Goal: Task Accomplishment & Management: Manage account settings

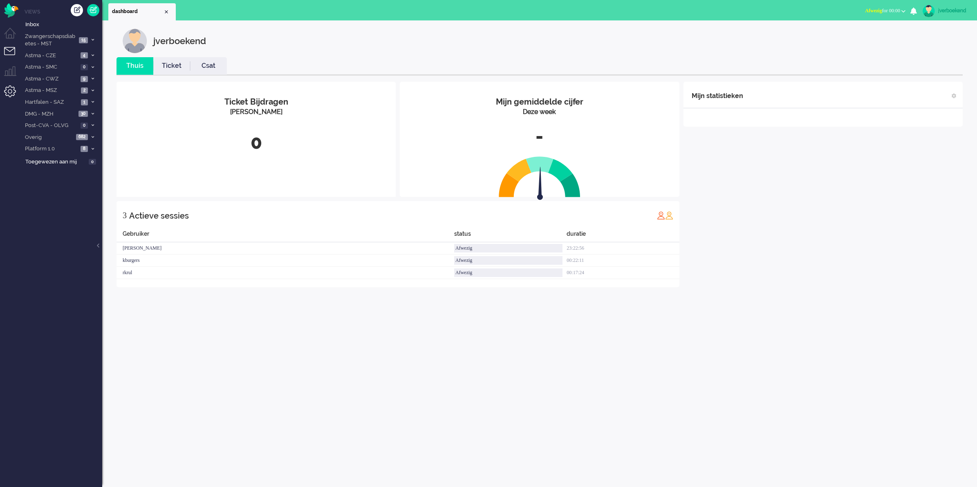
click at [11, 93] on li "Admin menu" at bounding box center [13, 94] width 18 height 18
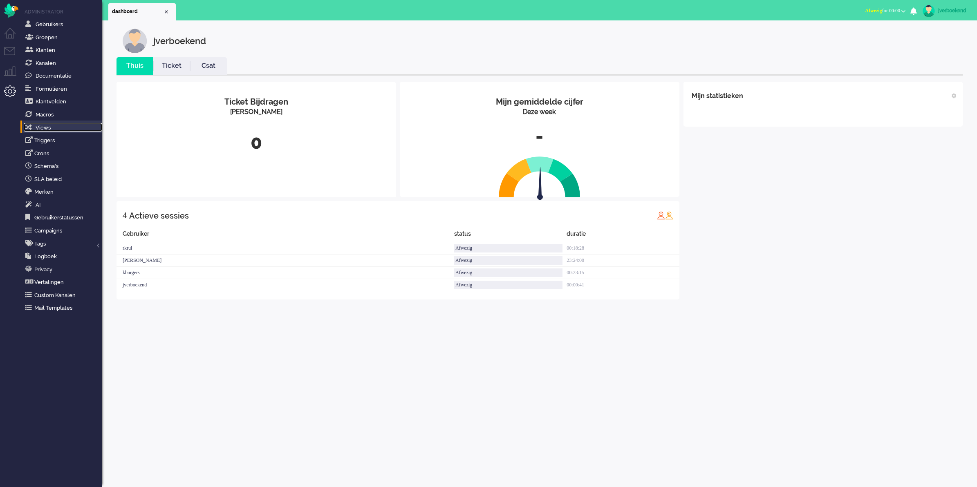
click at [42, 129] on span "Views" at bounding box center [43, 128] width 15 height 6
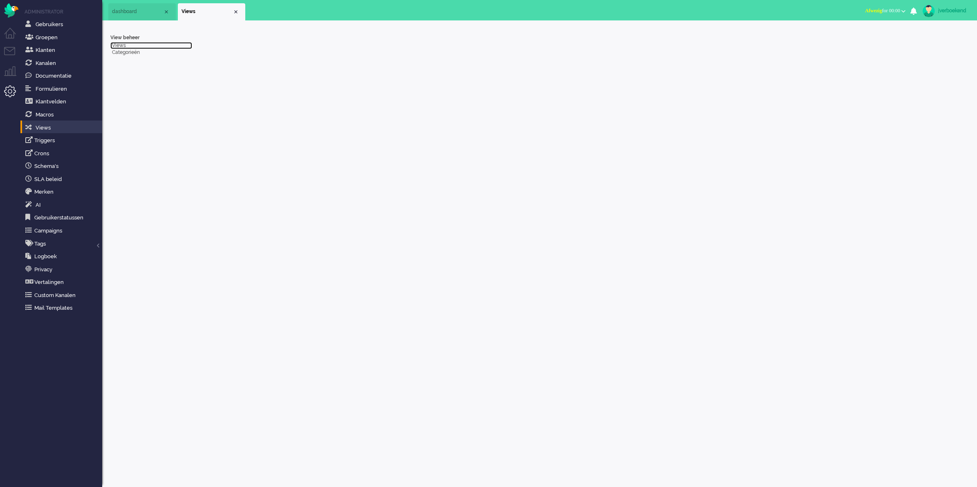
click at [117, 46] on link "Views" at bounding box center [151, 45] width 82 height 7
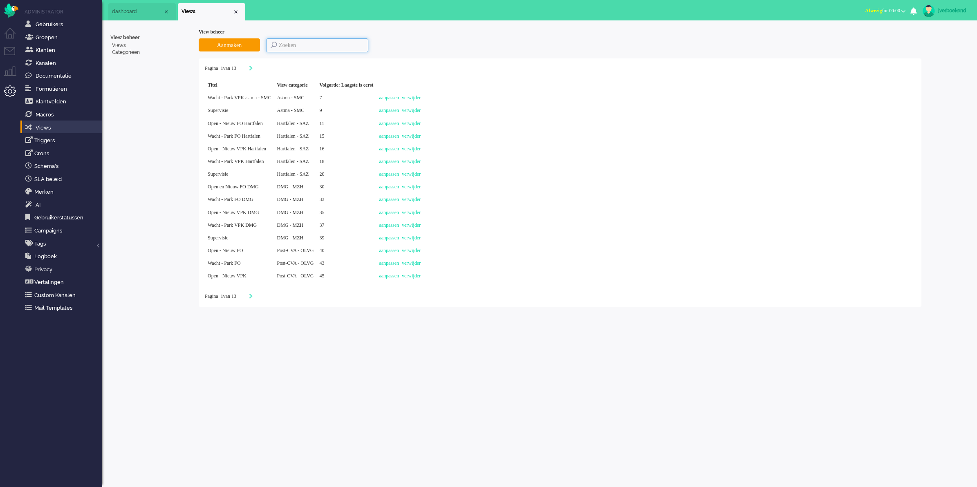
click at [300, 47] on input at bounding box center [317, 45] width 102 height 14
type input "[MEDICAL_DATA]"
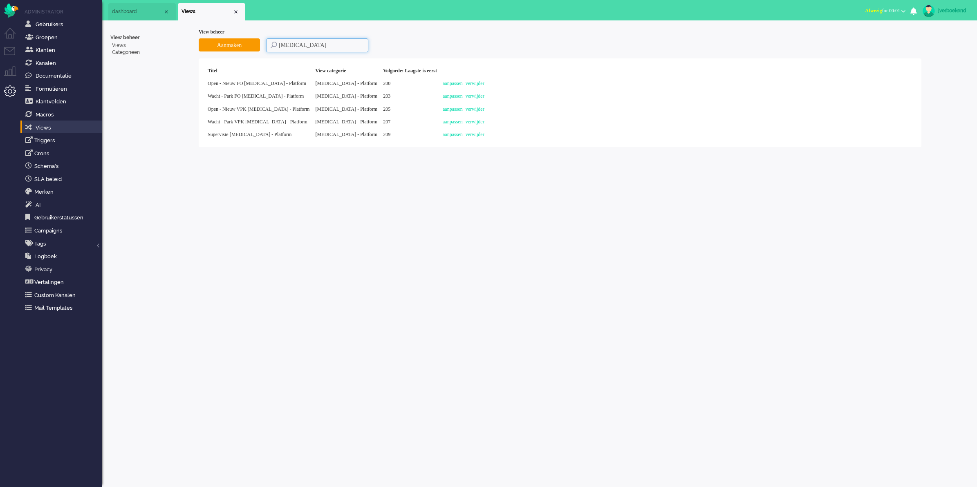
drag, startPoint x: 319, startPoint y: 43, endPoint x: 262, endPoint y: 49, distance: 58.0
click at [262, 49] on div "Aanmaken [MEDICAL_DATA]" at bounding box center [560, 45] width 723 height 14
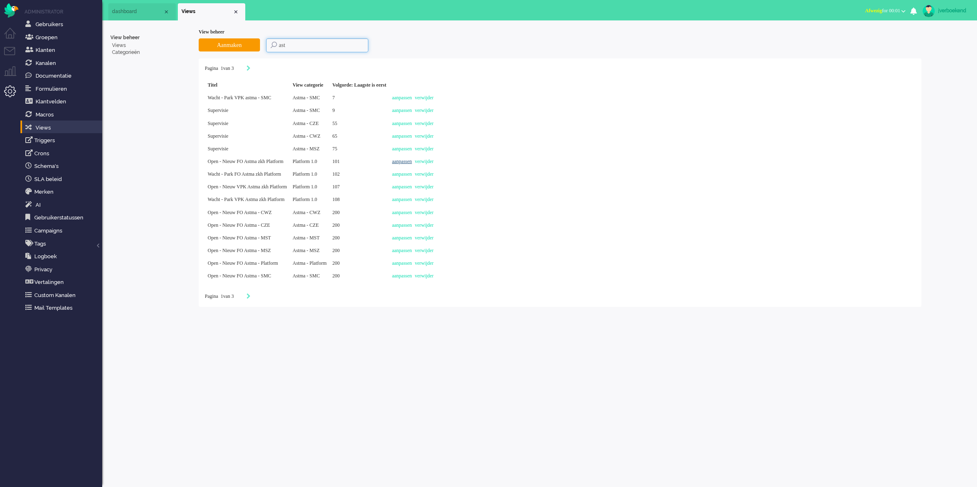
type input "ast"
click at [412, 161] on link "aanpassen" at bounding box center [402, 162] width 20 height 6
select select "priority"
select select "created_at"
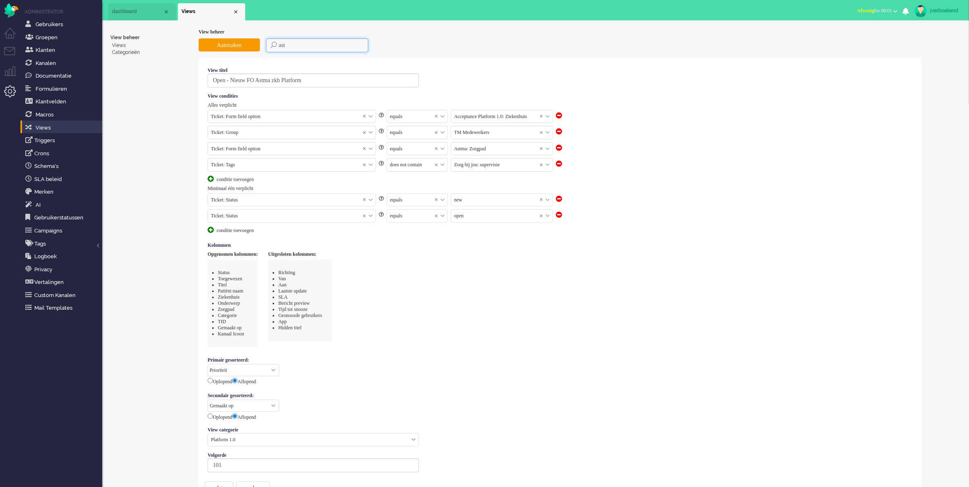
click at [268, 43] on input "ast" at bounding box center [317, 45] width 102 height 14
type input "[MEDICAL_DATA]"
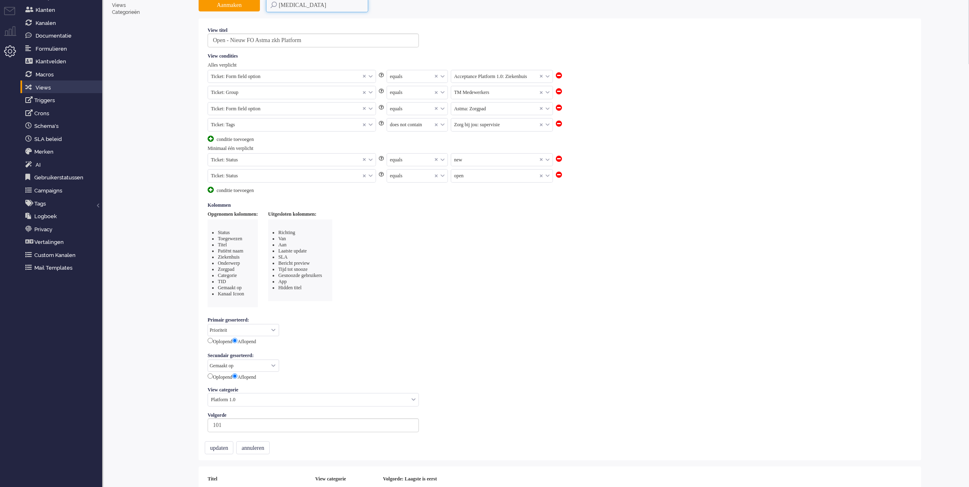
scroll to position [109, 0]
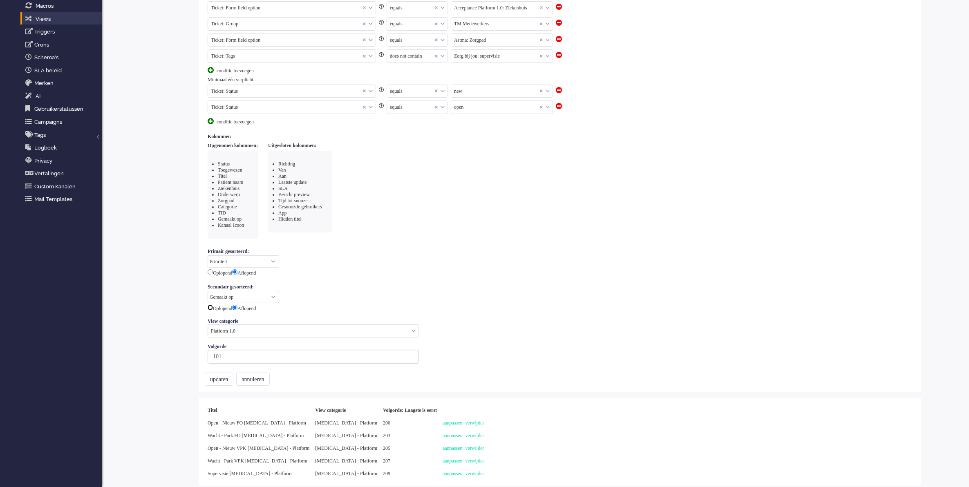
click at [211, 308] on input "radio" at bounding box center [210, 307] width 5 height 5
radio input "true"
radio input "false"
click at [231, 336] on input "text" at bounding box center [313, 331] width 211 height 13
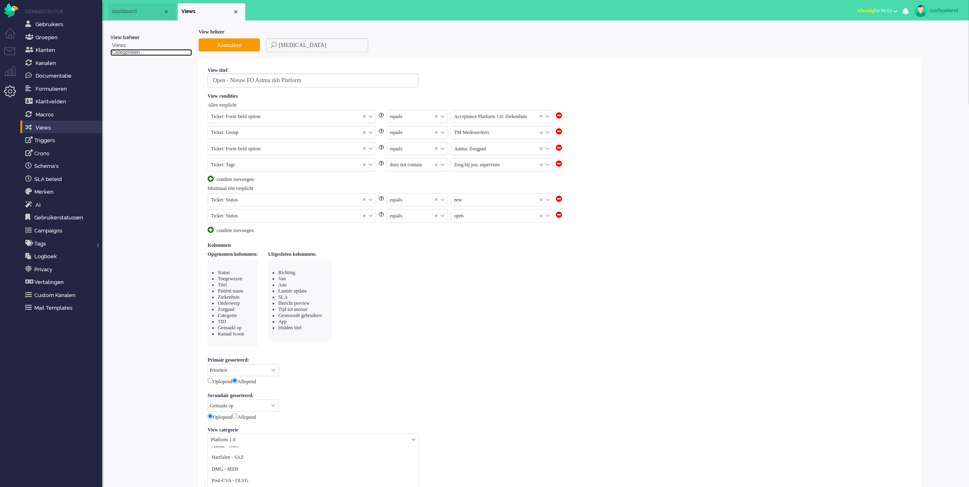
click at [129, 52] on link "Categorieën" at bounding box center [151, 52] width 82 height 7
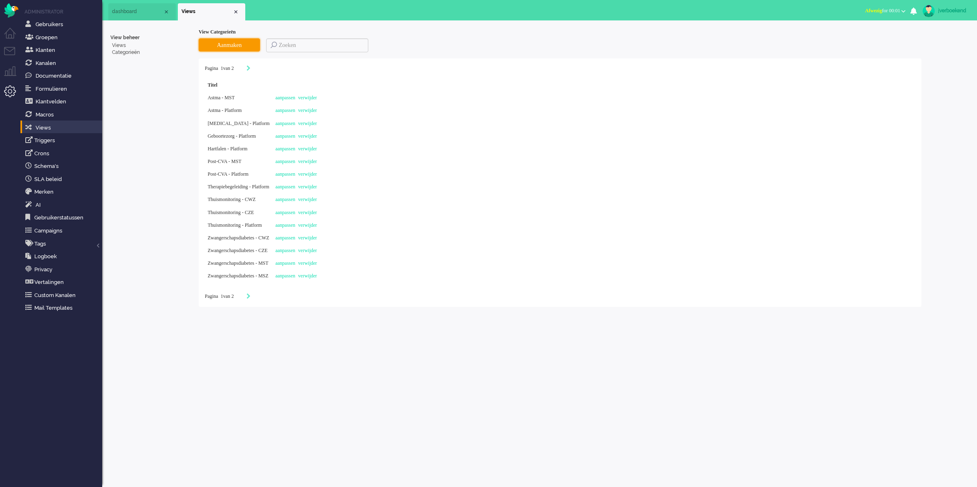
click at [246, 43] on button "Aanmaken" at bounding box center [229, 44] width 61 height 13
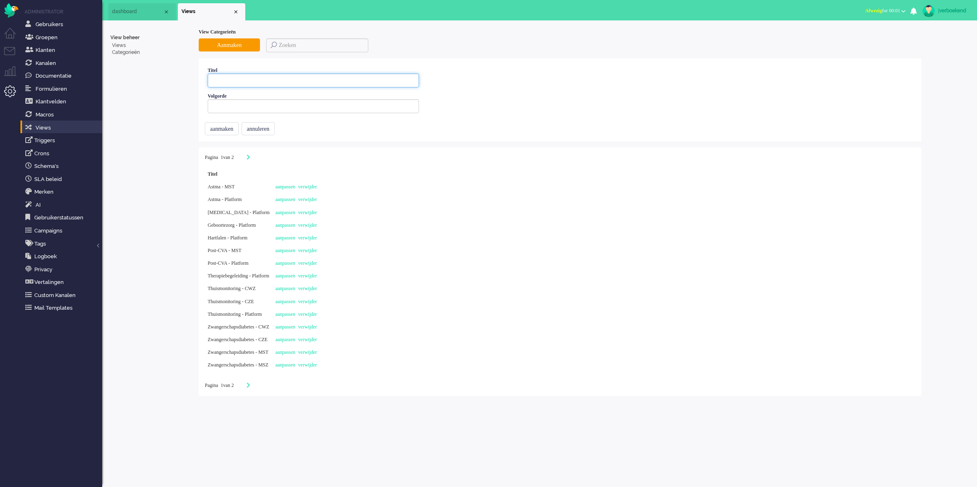
click at [380, 83] on input at bounding box center [313, 81] width 211 height 14
type input "[MEDICAL_DATA] - SMC"
click at [353, 103] on input "number" at bounding box center [313, 106] width 211 height 14
type input "15"
click at [222, 126] on button "aanmaken" at bounding box center [222, 128] width 34 height 13
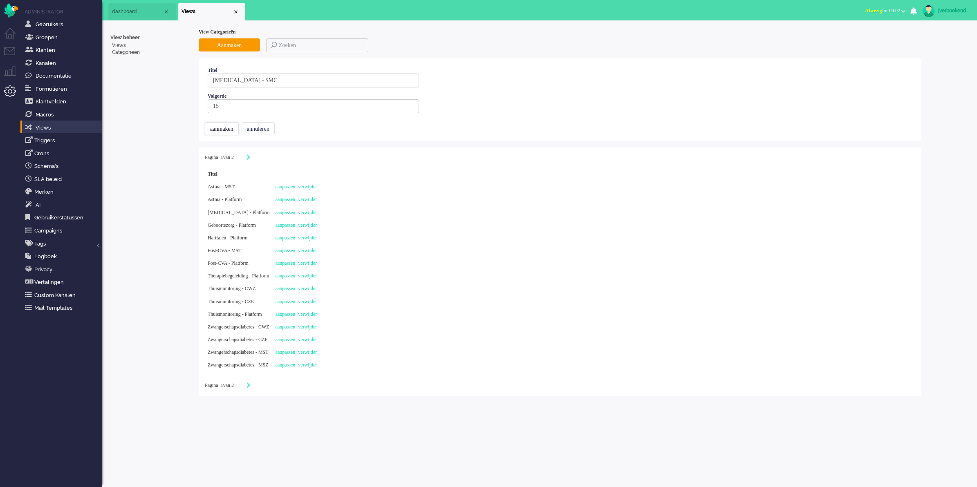
click at [228, 132] on button "aanmaken" at bounding box center [222, 128] width 34 height 13
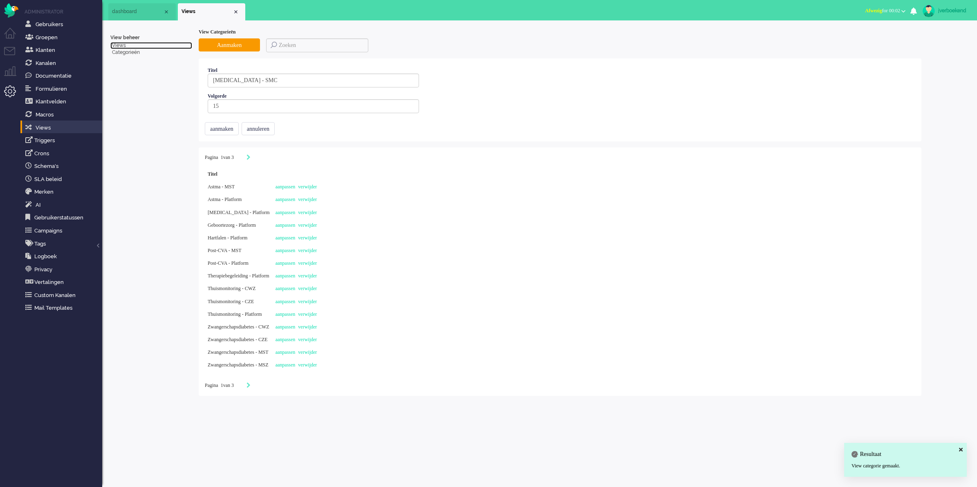
click at [121, 45] on link "Views" at bounding box center [151, 45] width 82 height 7
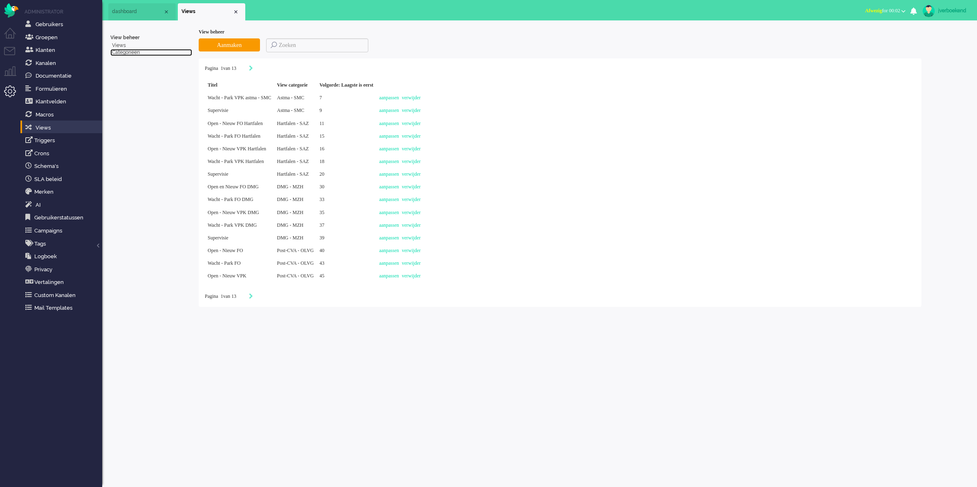
click at [123, 50] on link "Categorieën" at bounding box center [151, 52] width 82 height 7
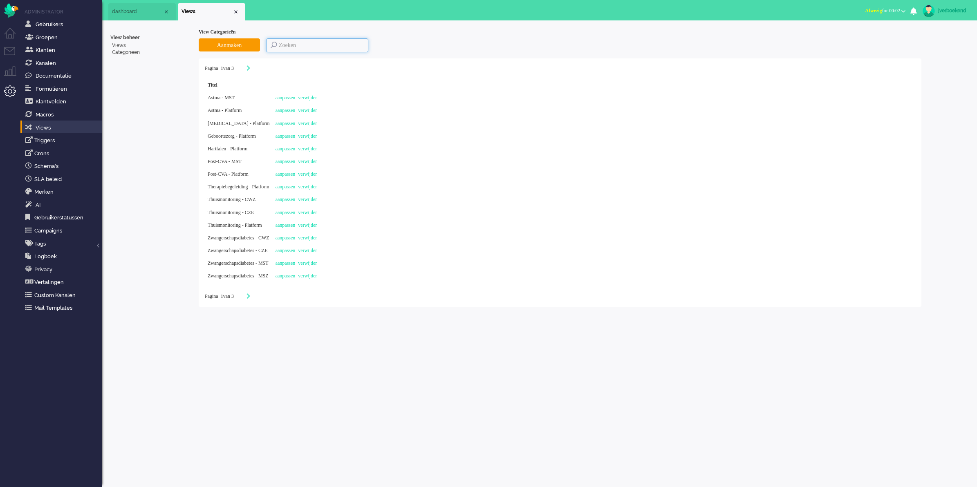
click at [293, 38] on input at bounding box center [317, 45] width 102 height 14
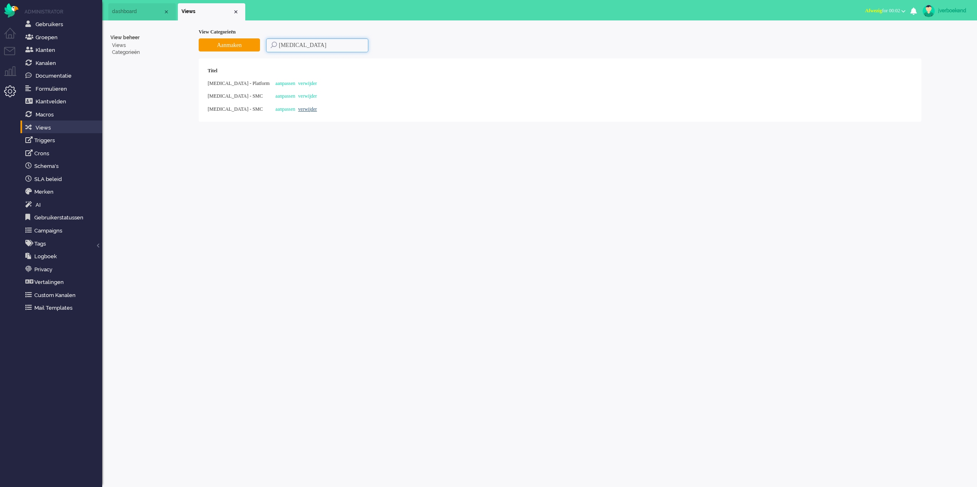
type input "[MEDICAL_DATA]"
click at [298, 108] on link "verwijder" at bounding box center [307, 109] width 19 height 6
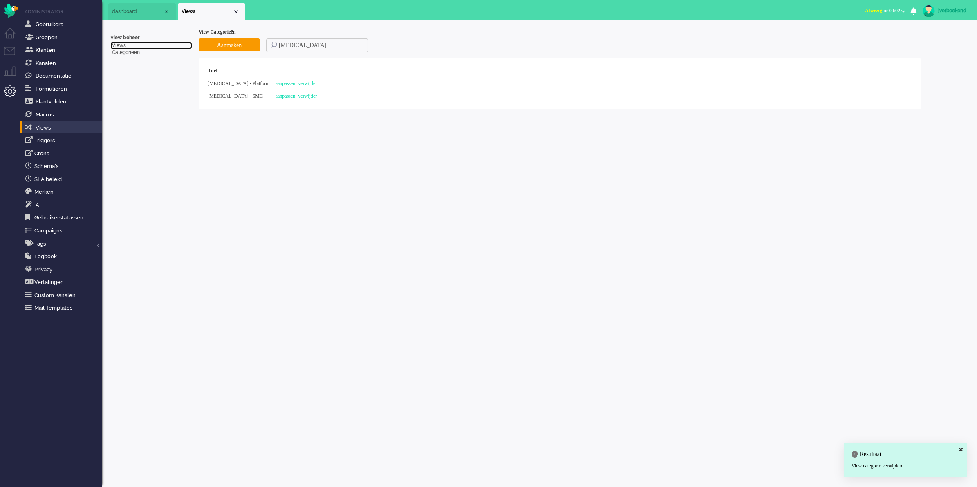
click at [116, 48] on link "Views" at bounding box center [151, 45] width 82 height 7
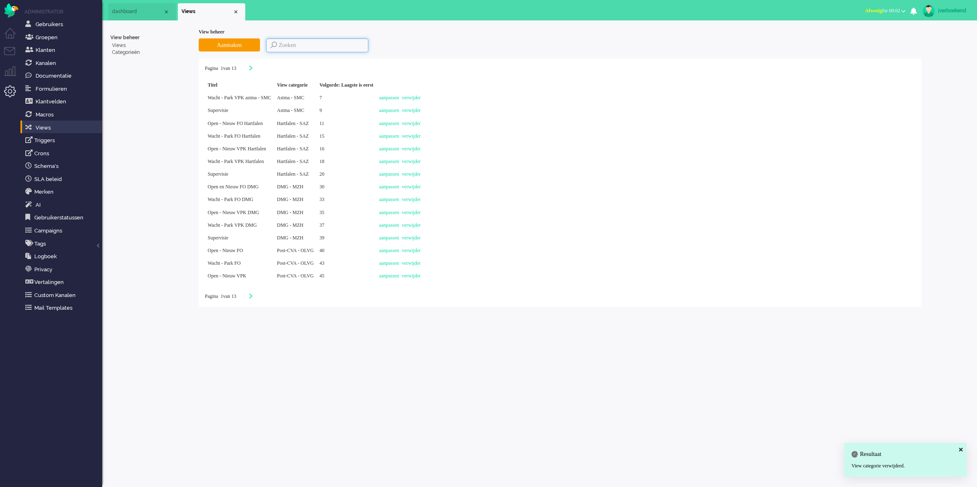
click at [274, 44] on input at bounding box center [317, 45] width 102 height 14
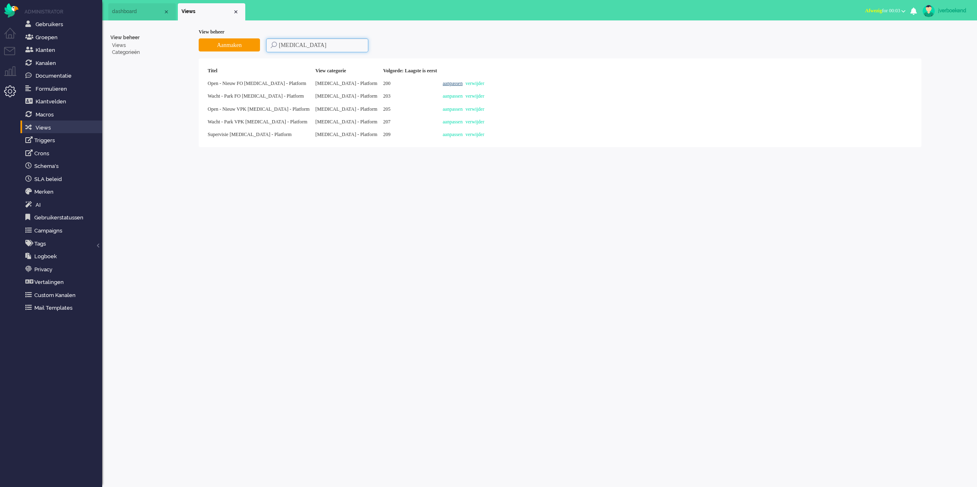
type input "[MEDICAL_DATA]"
click at [443, 83] on link "aanpassen" at bounding box center [453, 84] width 20 height 6
select select "priority"
select select "created_at"
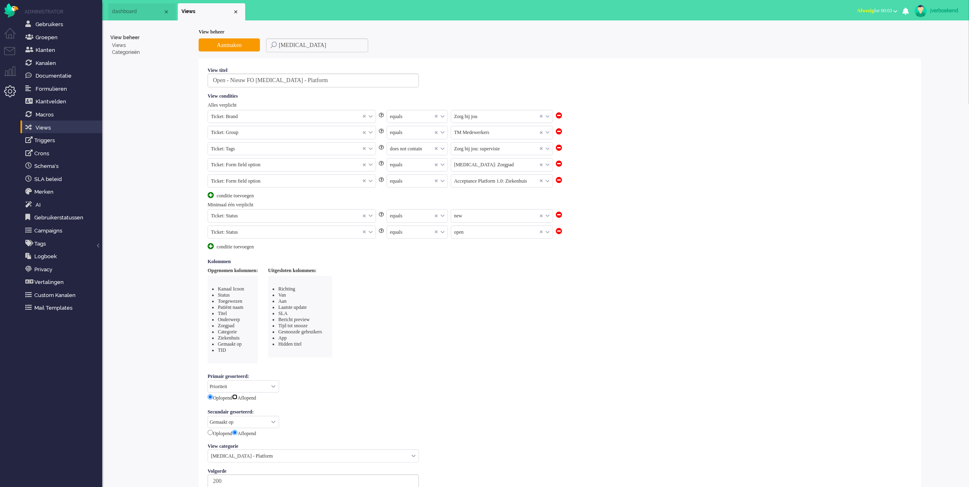
click at [238, 397] on input "radio" at bounding box center [234, 397] width 5 height 5
radio input "true"
radio input "false"
click at [208, 432] on input "radio" at bounding box center [210, 432] width 5 height 5
radio input "true"
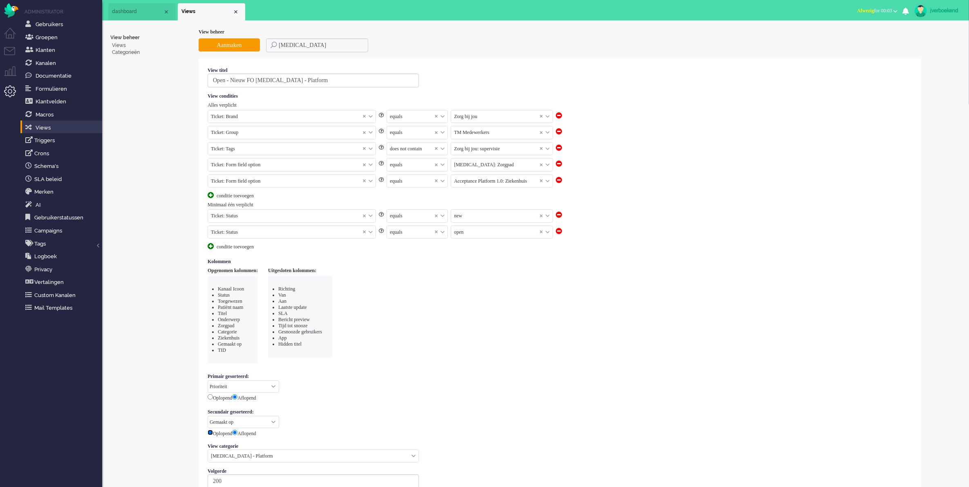
radio input "false"
click at [542, 181] on span at bounding box center [541, 181] width 3 height 6
click at [514, 182] on input "text" at bounding box center [501, 181] width 101 height 13
type input "spijk"
click at [501, 195] on span "Spijkenisse Medisch Centrum: Ziekenhuis" at bounding box center [496, 193] width 83 height 7
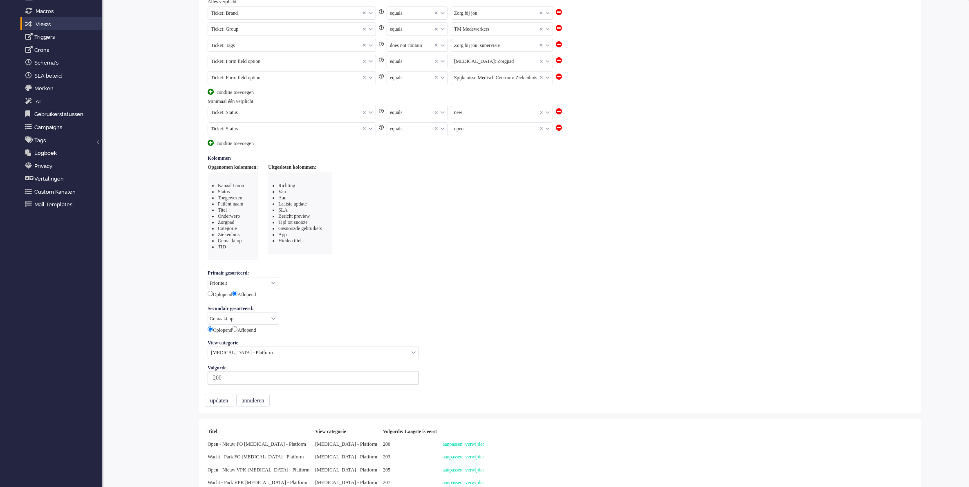
scroll to position [125, 0]
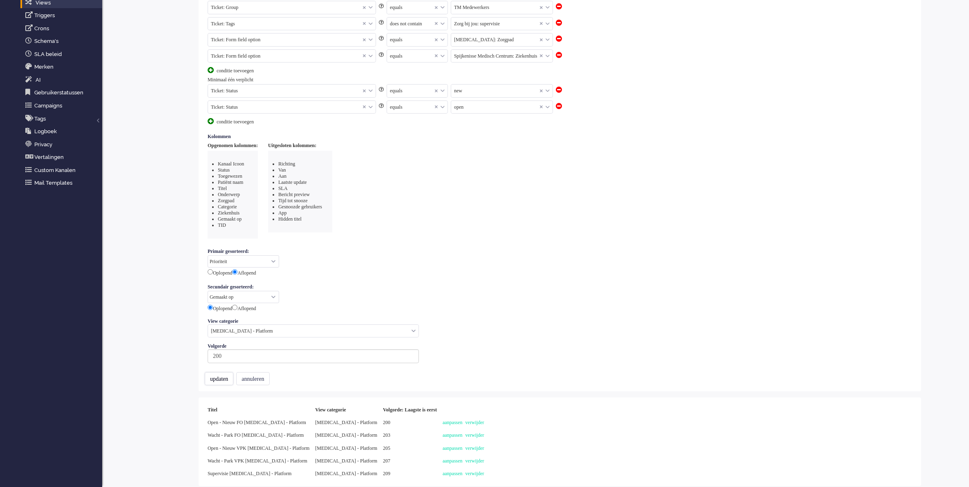
click at [228, 383] on button "updaten" at bounding box center [219, 378] width 29 height 13
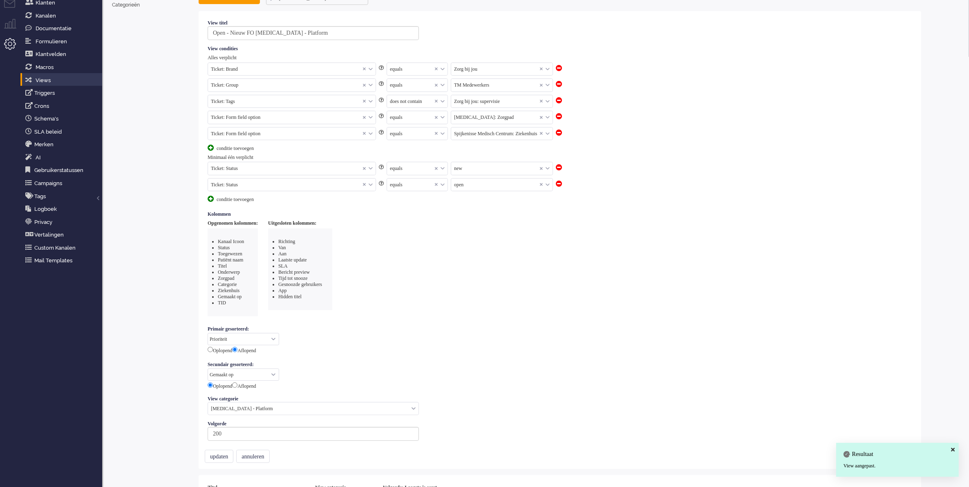
scroll to position [0, 0]
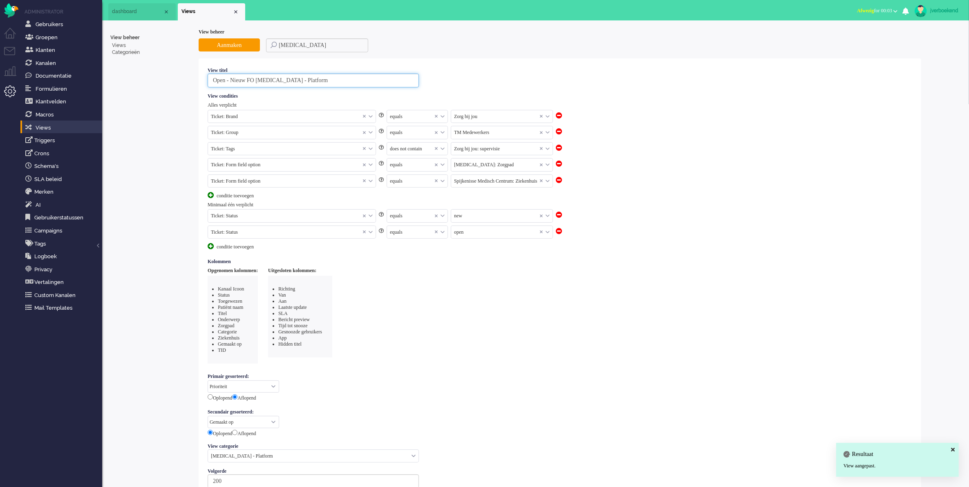
click at [303, 80] on input "Open - Nieuw FO [MEDICAL_DATA] - Platform" at bounding box center [313, 81] width 211 height 14
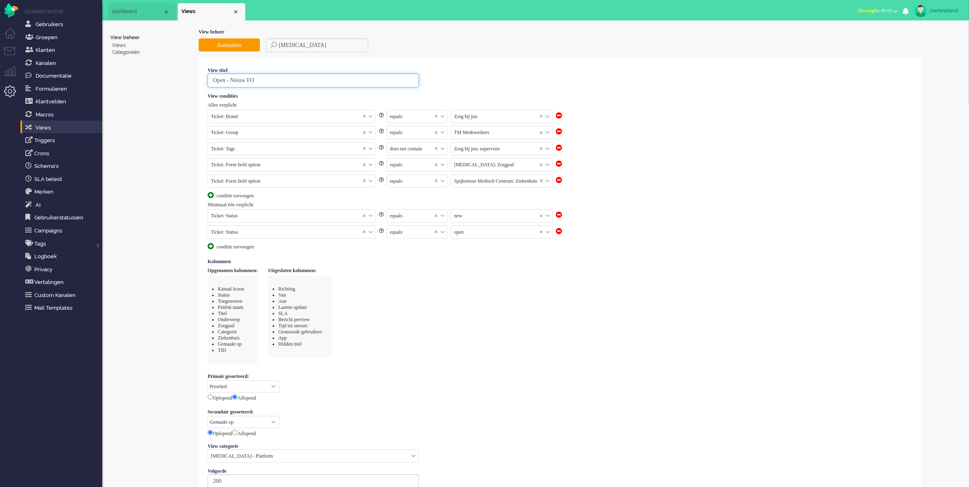
type input "Open - Nieuw FO"
click at [481, 370] on div "Primair gesorteerd: Niet toepassen Ticket ID Prioriteit Laatste update Gemaakt …" at bounding box center [560, 388] width 711 height 36
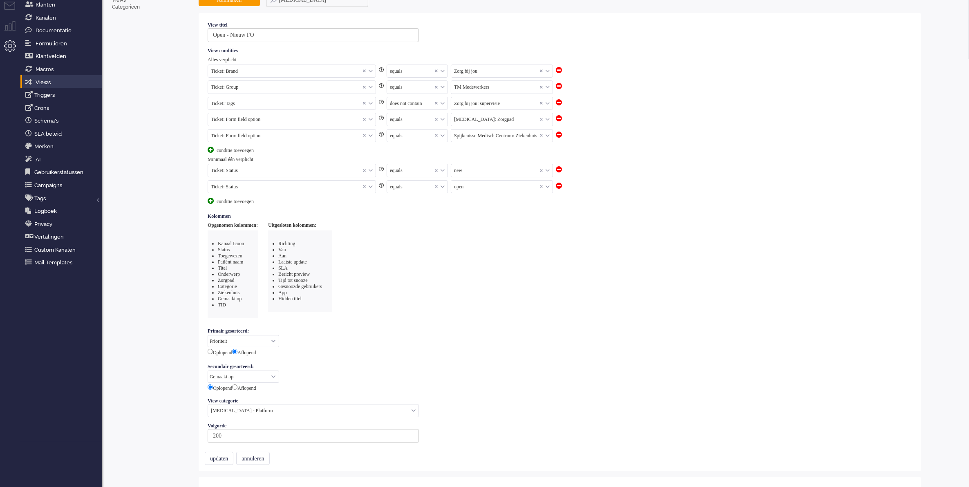
scroll to position [125, 0]
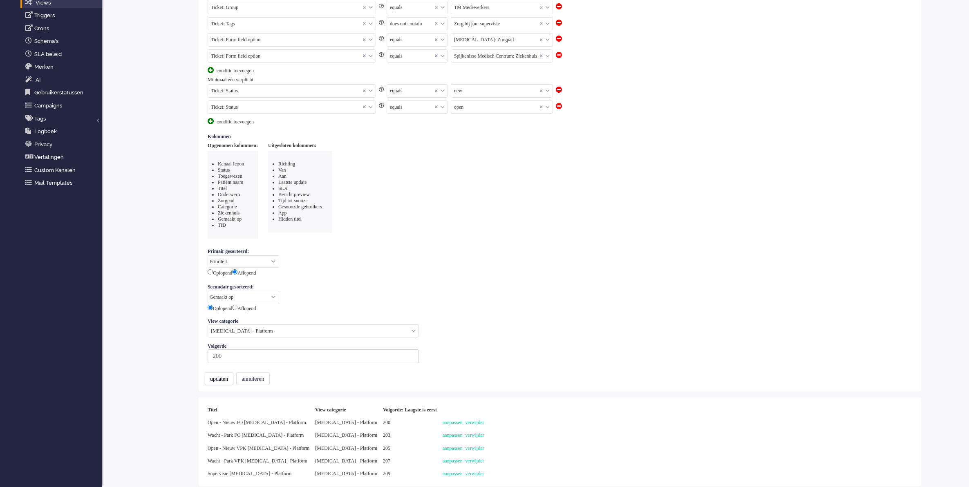
click at [218, 383] on button "updaten" at bounding box center [219, 378] width 29 height 13
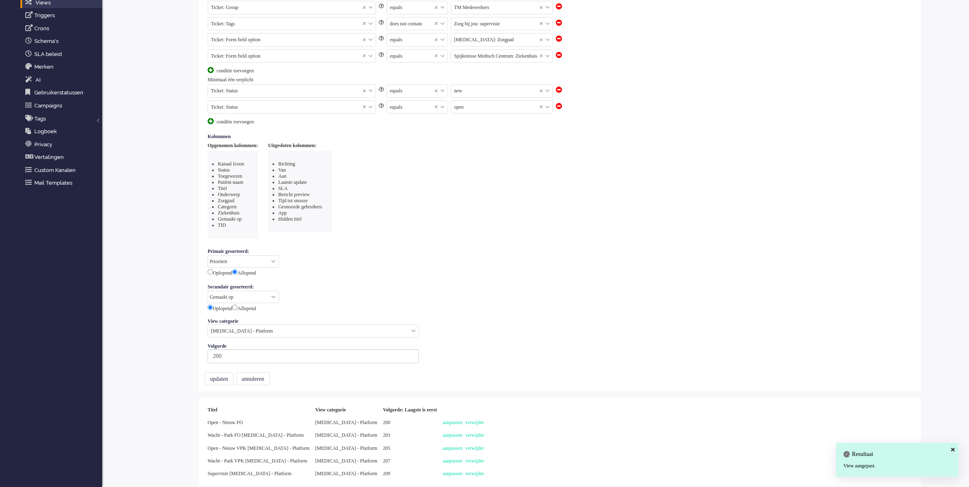
click at [440, 437] on div "aanpassen verwijder" at bounding box center [463, 435] width 47 height 13
click at [443, 437] on link "aanpassen" at bounding box center [453, 436] width 20 height 6
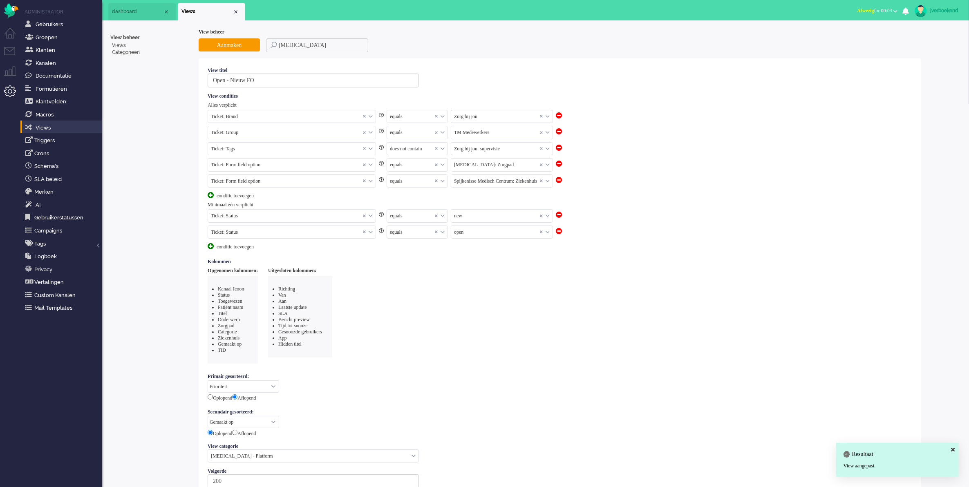
select select "priority"
select select "created_at"
drag, startPoint x: 343, startPoint y: 83, endPoint x: 261, endPoint y: 83, distance: 82.6
click at [261, 83] on input "Wacht - Park FO [MEDICAL_DATA] - Platform" at bounding box center [313, 81] width 211 height 14
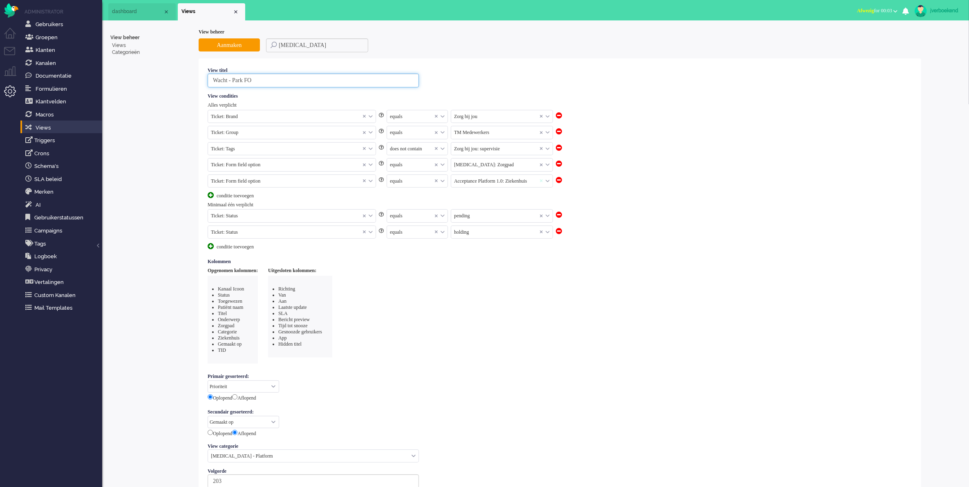
type input "Wacht - Park FO"
click at [542, 182] on span at bounding box center [541, 181] width 3 height 6
click at [521, 182] on input "text" at bounding box center [501, 181] width 101 height 13
type input "spijk"
click at [477, 195] on span "Spijkenisse Medisch Centrum: Ziekenhuis" at bounding box center [496, 193] width 83 height 7
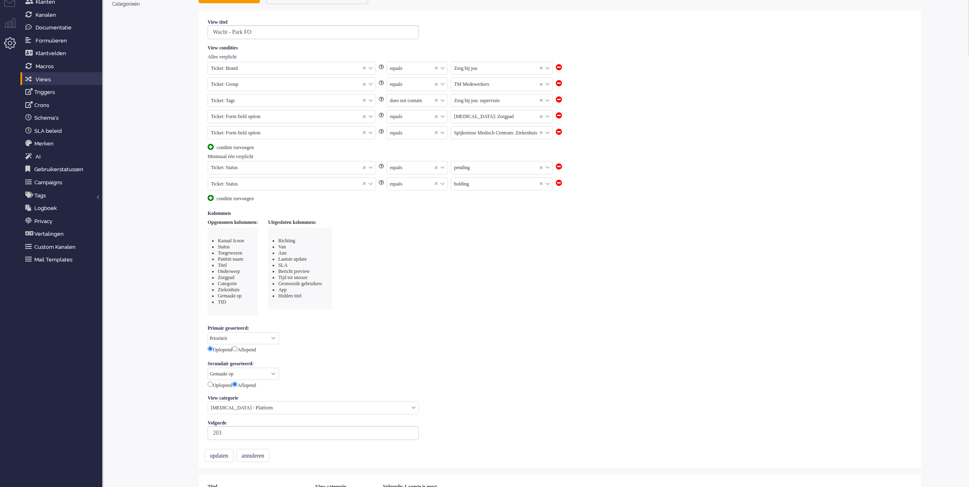
scroll to position [49, 0]
click at [238, 347] on input "radio" at bounding box center [234, 347] width 5 height 5
radio input "true"
radio input "false"
click at [211, 383] on input "radio" at bounding box center [210, 383] width 5 height 5
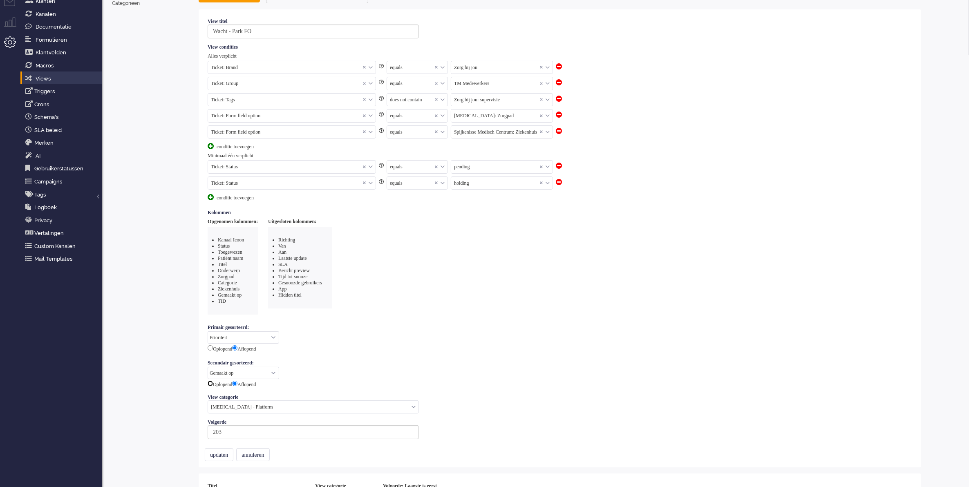
radio input "true"
radio input "false"
click at [246, 412] on input "text" at bounding box center [313, 407] width 211 height 13
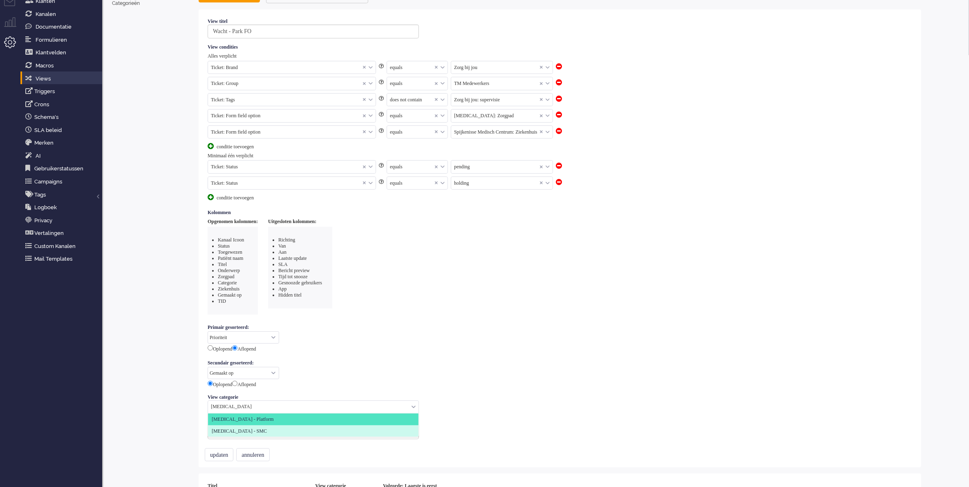
type input "[MEDICAL_DATA]"
click at [240, 429] on span "[MEDICAL_DATA] - SMC" at bounding box center [239, 431] width 55 height 7
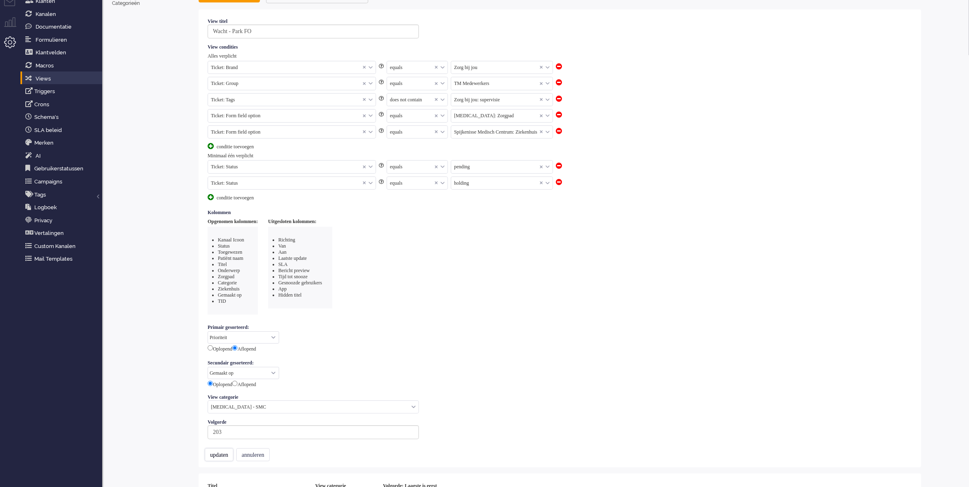
click at [227, 453] on button "updaten" at bounding box center [219, 454] width 29 height 13
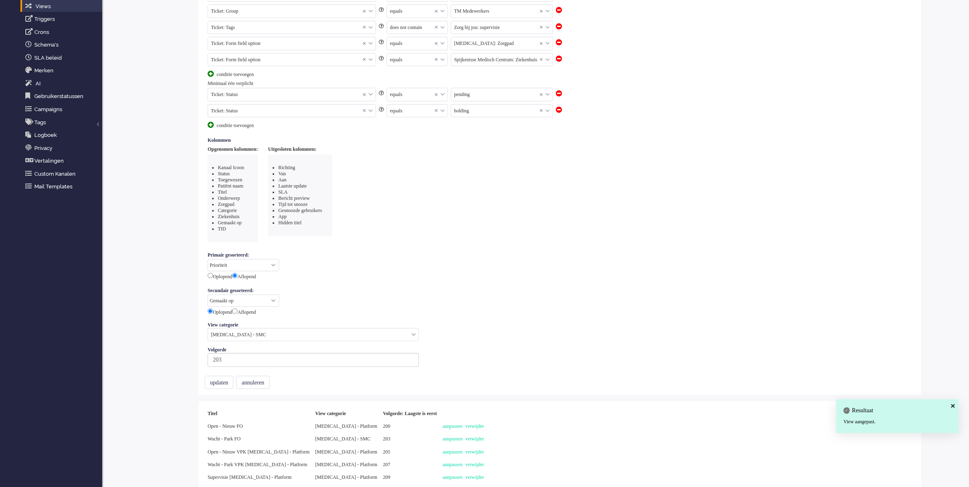
scroll to position [125, 0]
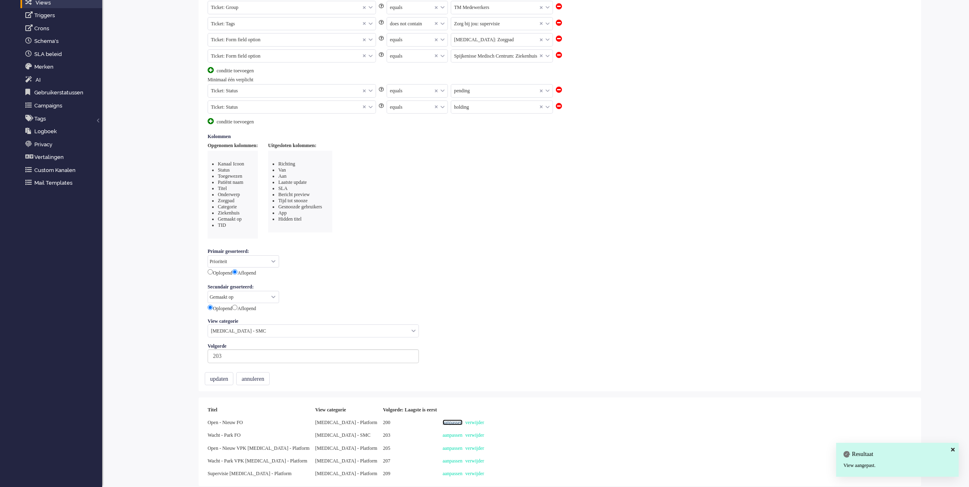
click at [443, 424] on link "aanpassen" at bounding box center [453, 423] width 20 height 6
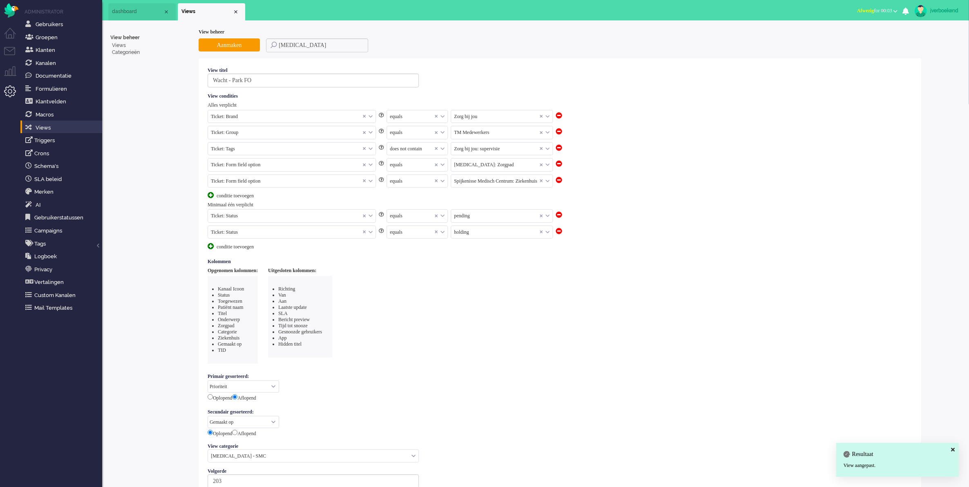
select select "priority"
select select "created_at"
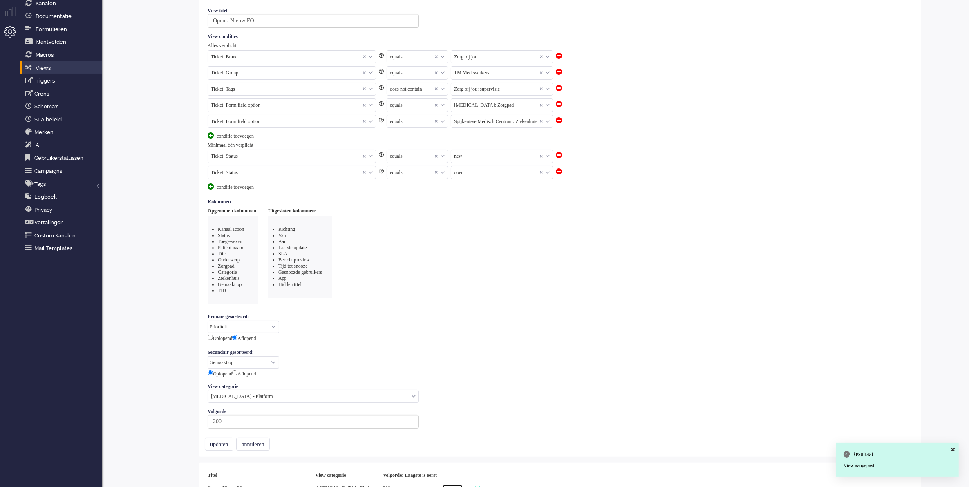
scroll to position [125, 0]
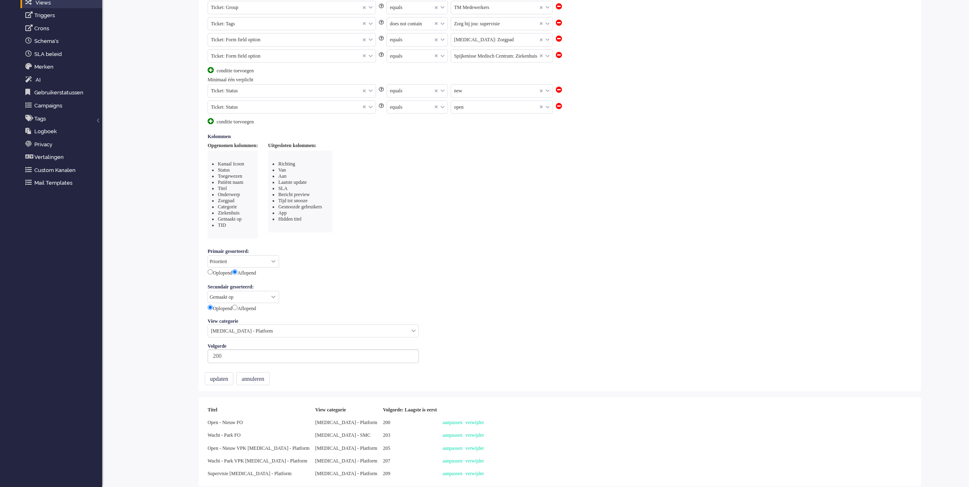
click at [320, 333] on input "text" at bounding box center [313, 331] width 211 height 13
type input "[MEDICAL_DATA]"
click at [317, 354] on li "[MEDICAL_DATA] - SMC" at bounding box center [313, 356] width 211 height 12
click at [218, 380] on button "updaten" at bounding box center [219, 378] width 29 height 13
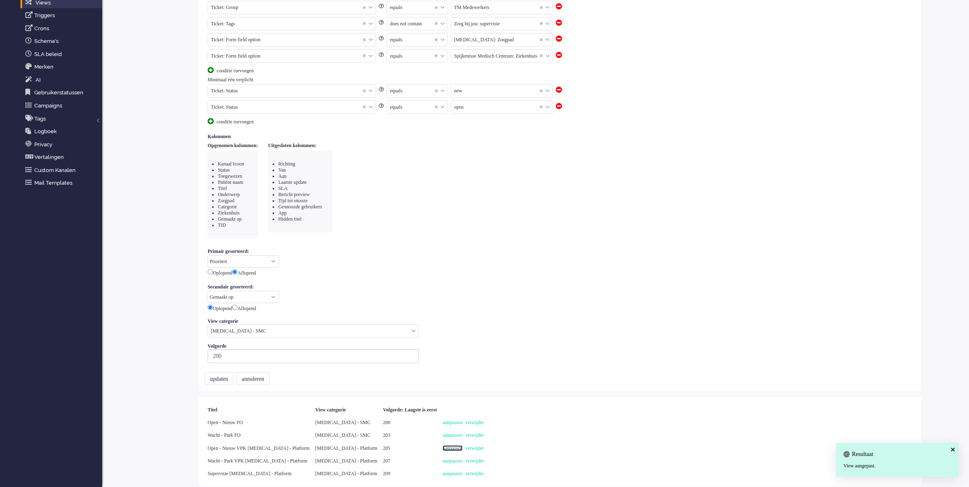
click at [443, 448] on link "aanpassen" at bounding box center [453, 449] width 20 height 6
select select
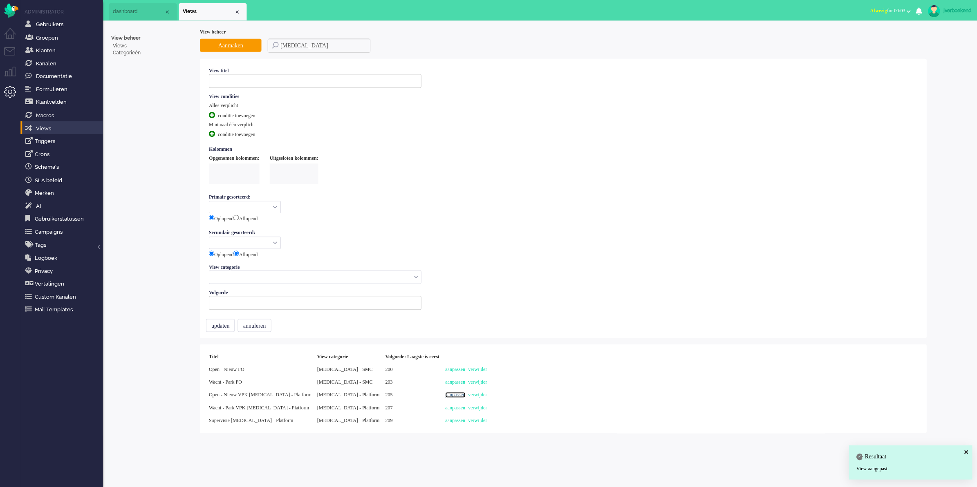
type input "Open - Nieuw VPK [MEDICAL_DATA] - Platform"
select select "priority"
select select "created_at"
radio input "false"
radio input "true"
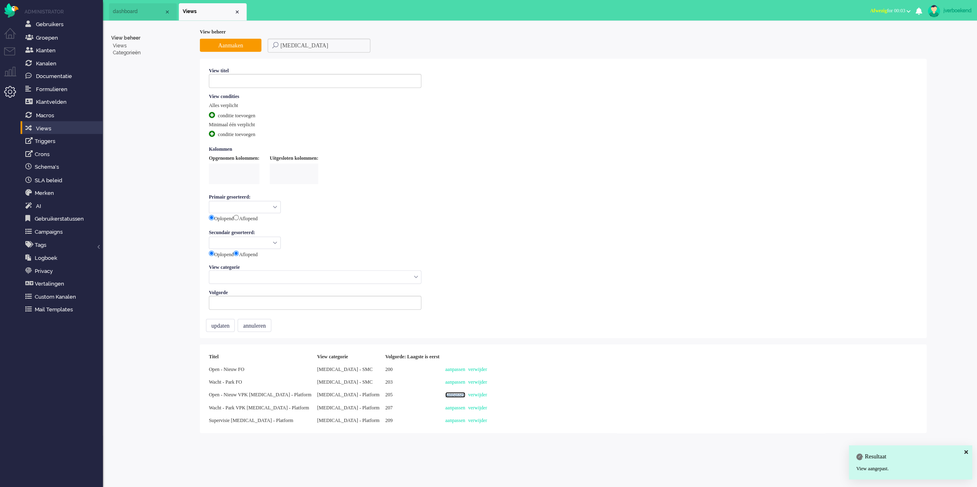
type input "205"
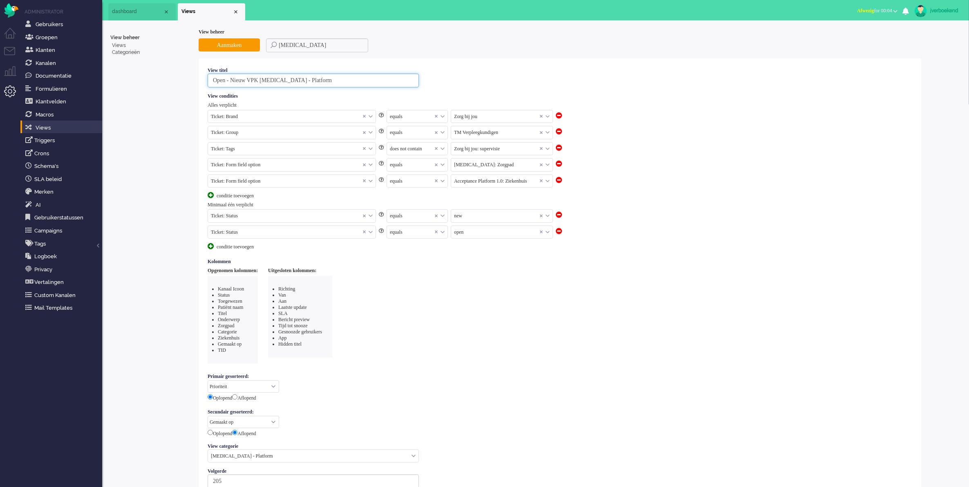
drag, startPoint x: 332, startPoint y: 82, endPoint x: 265, endPoint y: 84, distance: 67.9
click at [265, 84] on input "Open - Nieuw VPK [MEDICAL_DATA] - Platform" at bounding box center [313, 81] width 211 height 14
type input "Open - Nieuw VPK"
click at [541, 182] on span at bounding box center [541, 181] width 3 height 6
click at [500, 186] on input "text" at bounding box center [501, 181] width 101 height 13
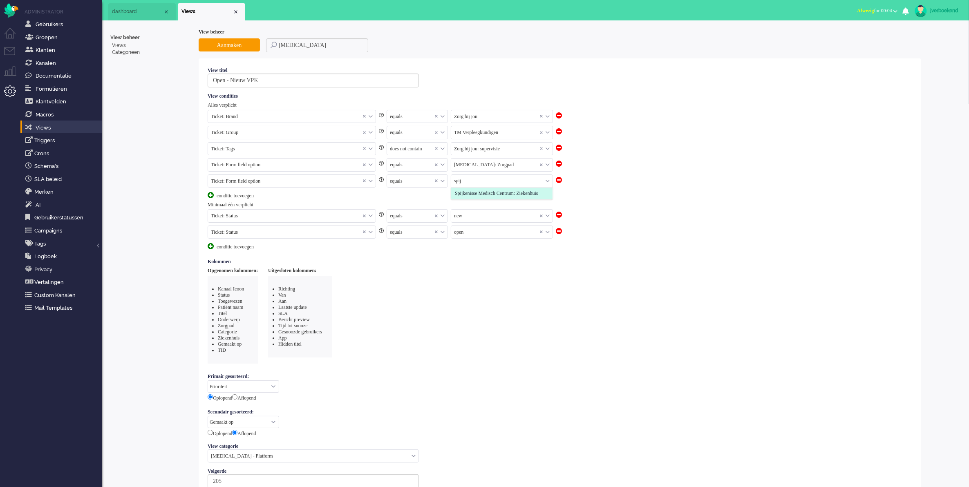
type input "spij"
click at [504, 197] on span "Spijkenisse Medisch Centrum: Ziekenhuis" at bounding box center [496, 193] width 83 height 7
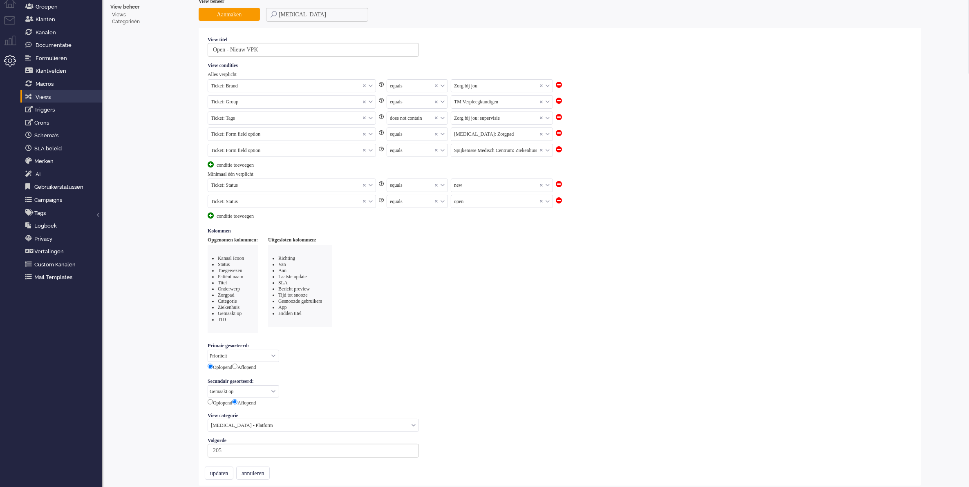
scroll to position [125, 0]
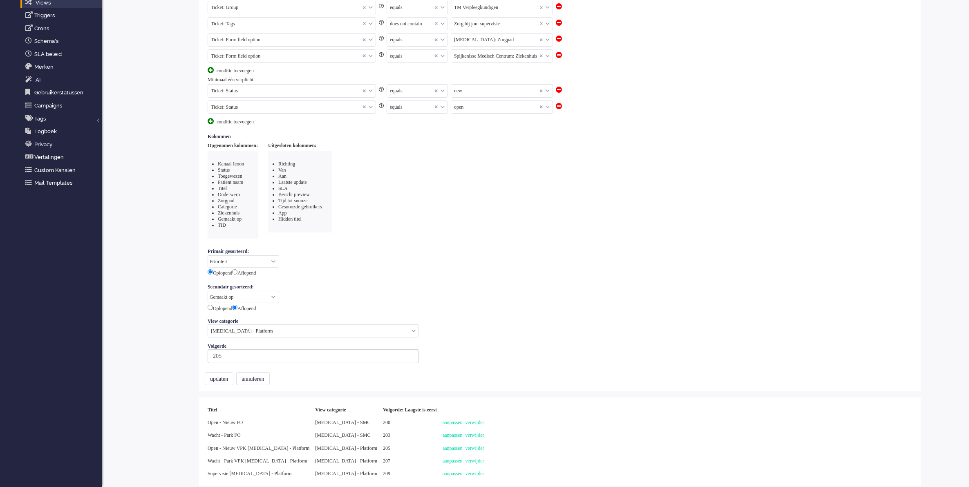
click at [332, 329] on input "text" at bounding box center [313, 331] width 211 height 13
drag, startPoint x: 277, startPoint y: 330, endPoint x: 152, endPoint y: 330, distance: 124.3
click at [153, 330] on div "View beheer Views Categorieën View beheer Aanmaken [MEDICAL_DATA] View titel Op…" at bounding box center [535, 196] width 851 height 585
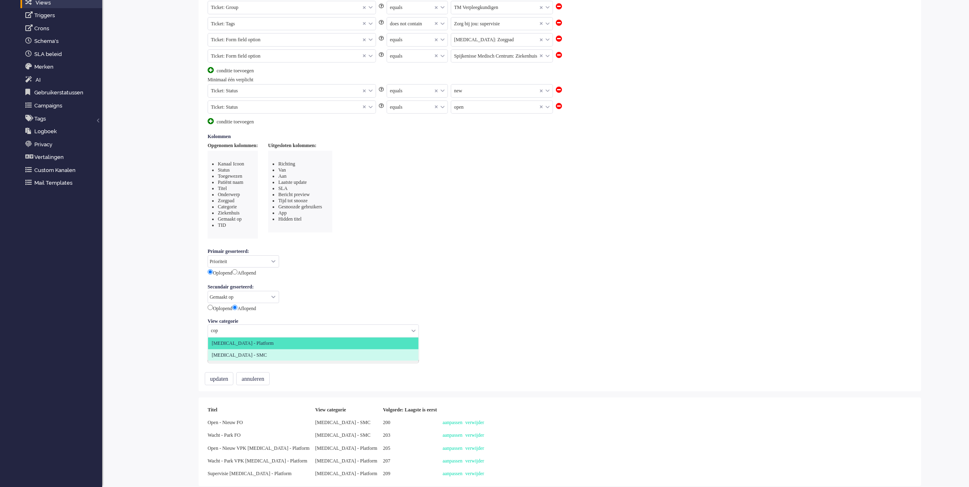
type input "cop"
click at [227, 356] on span "[MEDICAL_DATA] - SMC" at bounding box center [239, 355] width 55 height 7
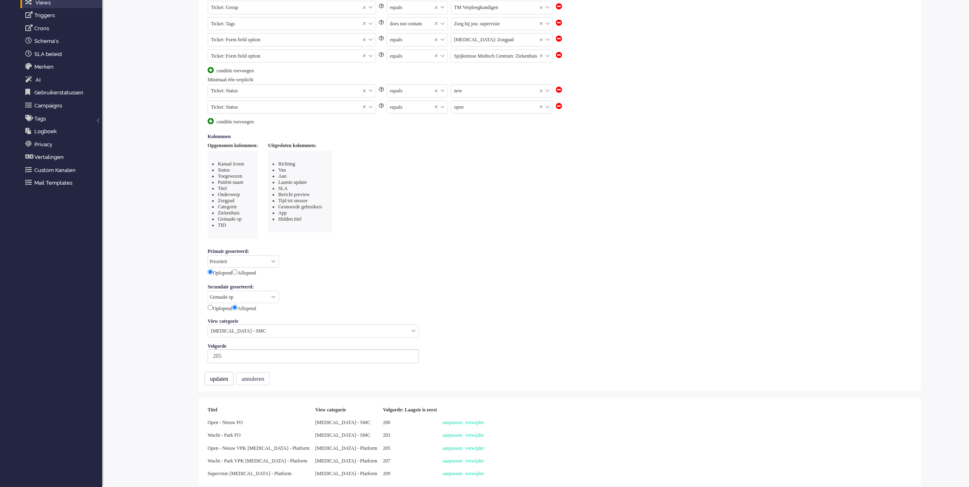
click at [226, 382] on button "updaten" at bounding box center [219, 378] width 29 height 13
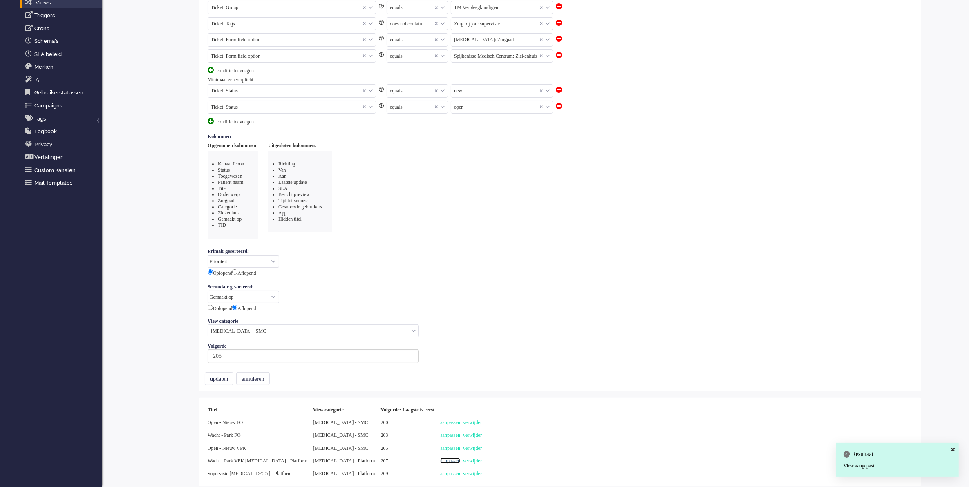
click at [440, 461] on link "aanpassen" at bounding box center [450, 461] width 20 height 6
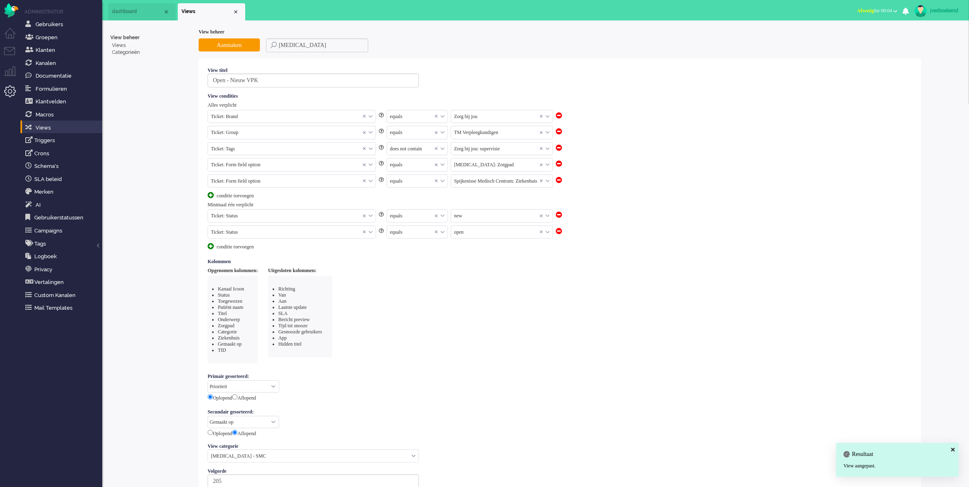
select select "priority"
select select "created_at"
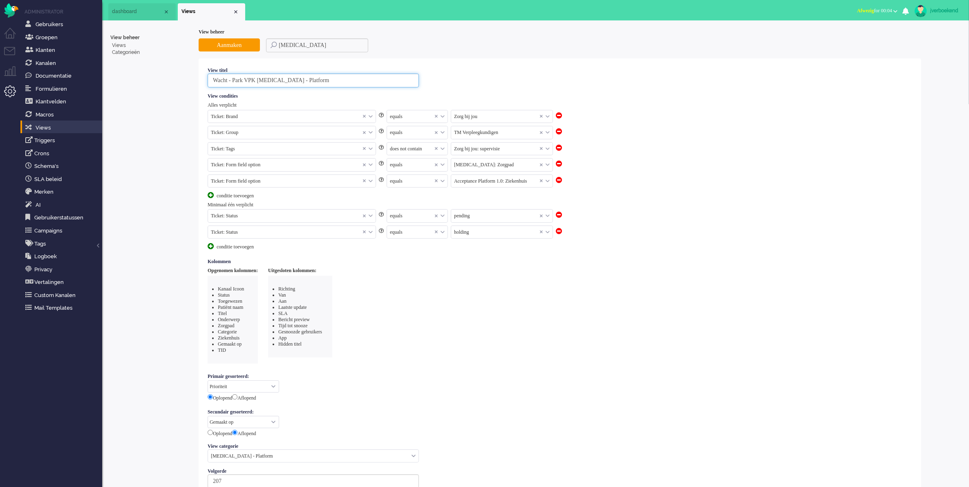
drag, startPoint x: 349, startPoint y: 78, endPoint x: 272, endPoint y: 91, distance: 77.4
click at [268, 85] on input "Wacht - Park VPK [MEDICAL_DATA] - Platform" at bounding box center [313, 81] width 211 height 14
type input "Wacht - Park VPK C"
click at [538, 183] on input "text" at bounding box center [501, 181] width 101 height 13
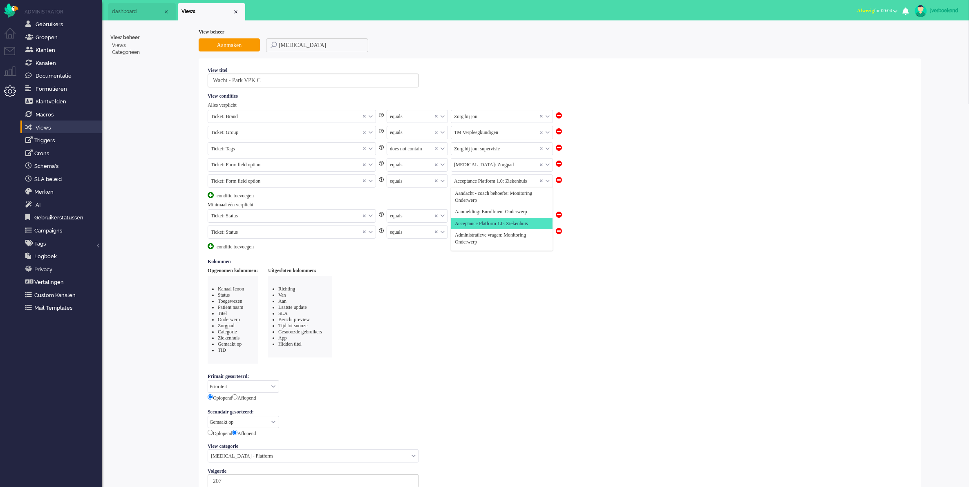
scroll to position [29, 0]
click at [540, 182] on span at bounding box center [541, 181] width 3 height 6
click at [520, 182] on input "text" at bounding box center [501, 181] width 101 height 13
type input "spijke"
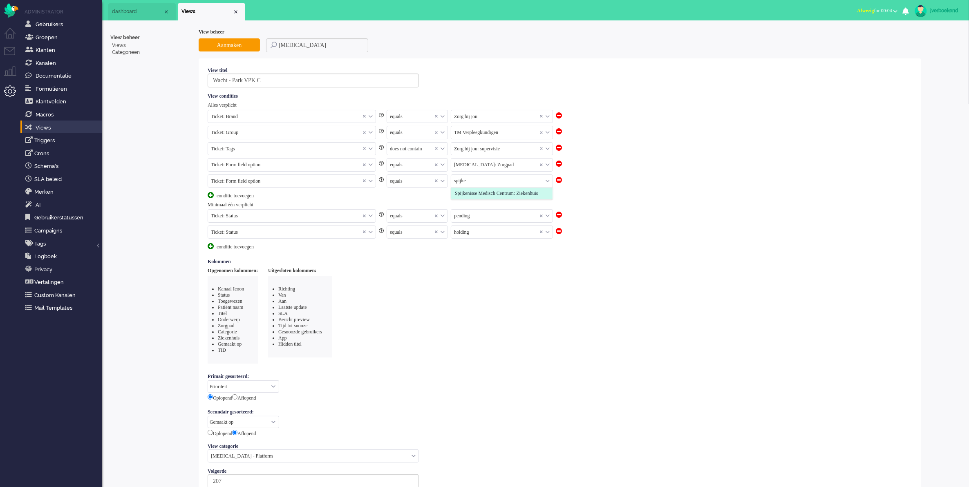
click at [522, 197] on span "Spijkenisse Medisch Centrum: Ziekenhuis" at bounding box center [496, 193] width 83 height 7
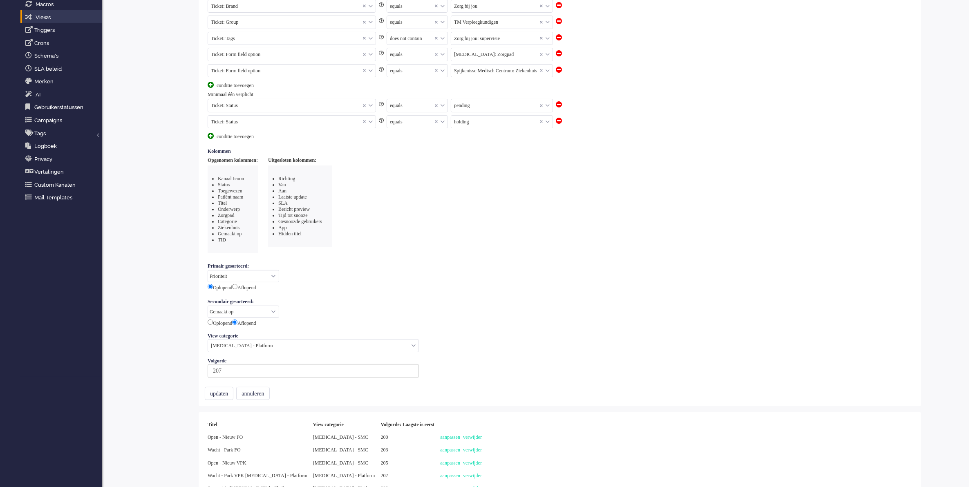
scroll to position [125, 0]
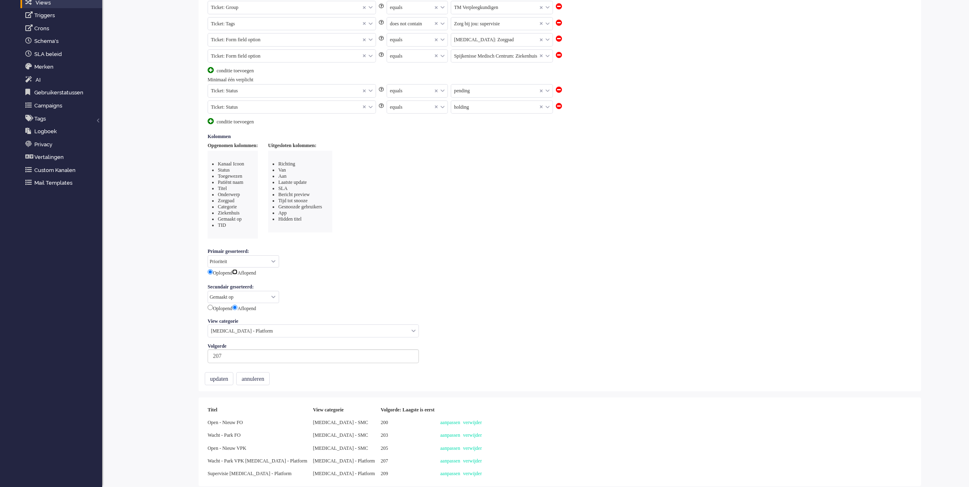
click at [238, 271] on input "radio" at bounding box center [234, 271] width 5 height 5
radio input "true"
radio input "false"
click at [210, 308] on input "radio" at bounding box center [210, 307] width 5 height 5
radio input "true"
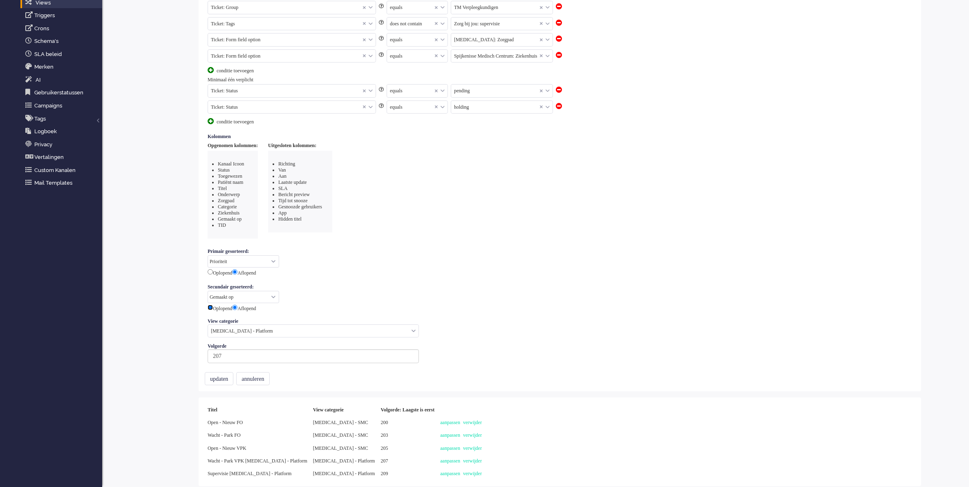
radio input "false"
click at [240, 330] on input "text" at bounding box center [313, 331] width 211 height 13
type input "s"
type input "smc"
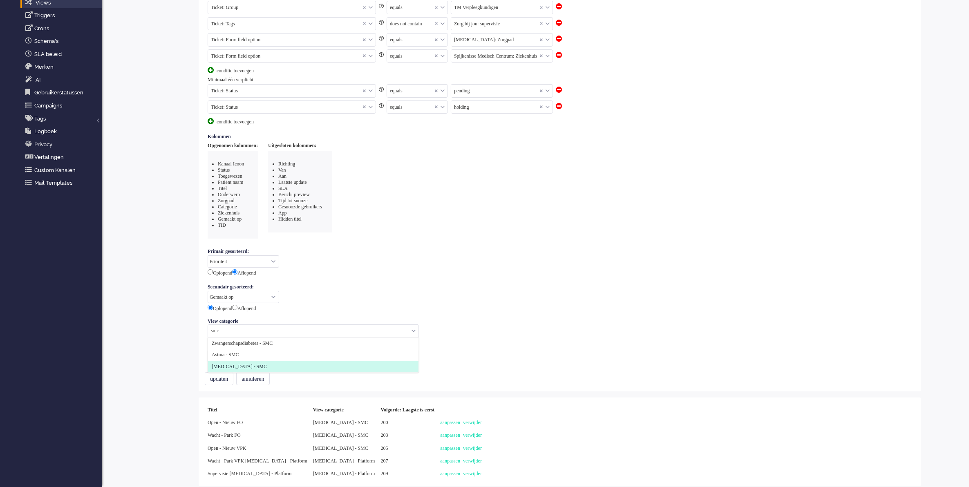
click at [256, 368] on li "[MEDICAL_DATA] - SMC" at bounding box center [313, 367] width 211 height 12
click at [233, 380] on button "updaten" at bounding box center [219, 378] width 29 height 13
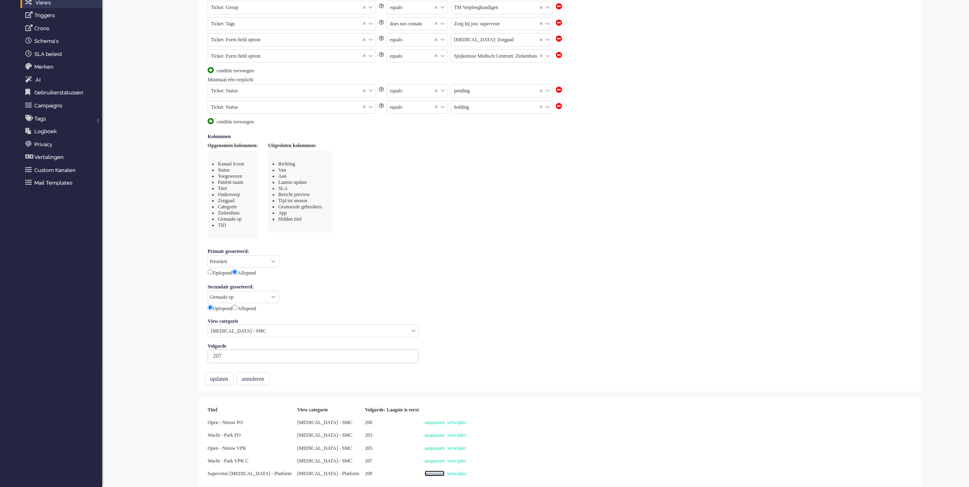
click at [425, 474] on link "aanpassen" at bounding box center [435, 474] width 20 height 6
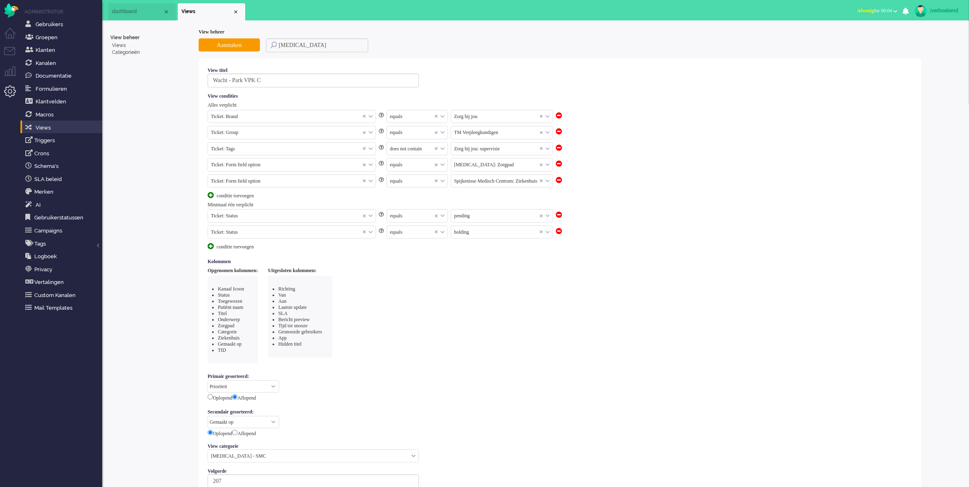
select select "priority"
select select "created_at"
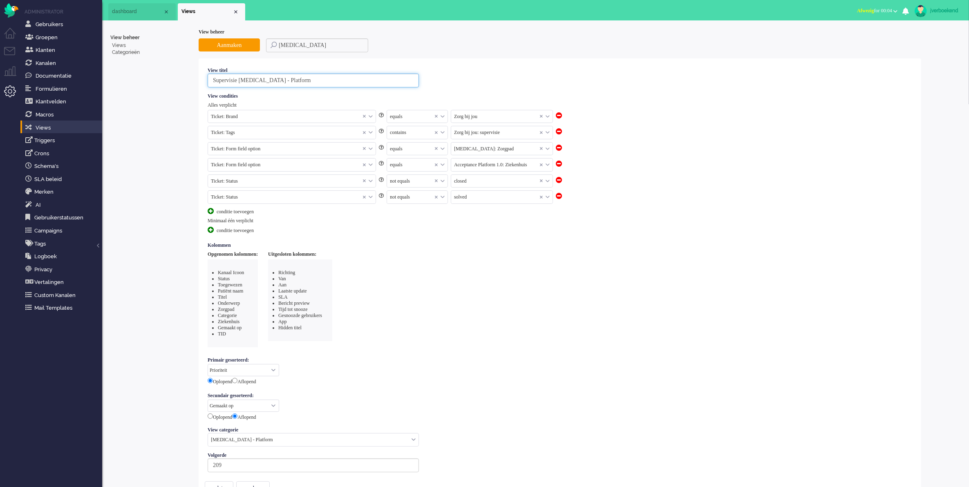
scroll to position [3, 0]
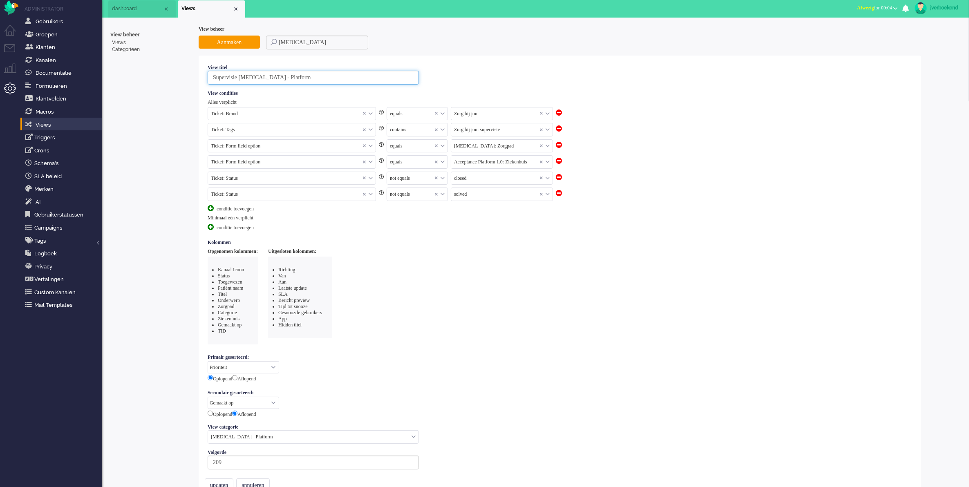
drag, startPoint x: 308, startPoint y: 82, endPoint x: 244, endPoint y: 84, distance: 63.4
click at [244, 82] on input "Supervisie [MEDICAL_DATA] - Platform" at bounding box center [313, 78] width 211 height 14
type input "Supervisie"
click at [540, 163] on span at bounding box center [541, 162] width 3 height 6
click at [501, 164] on input "text" at bounding box center [501, 162] width 101 height 13
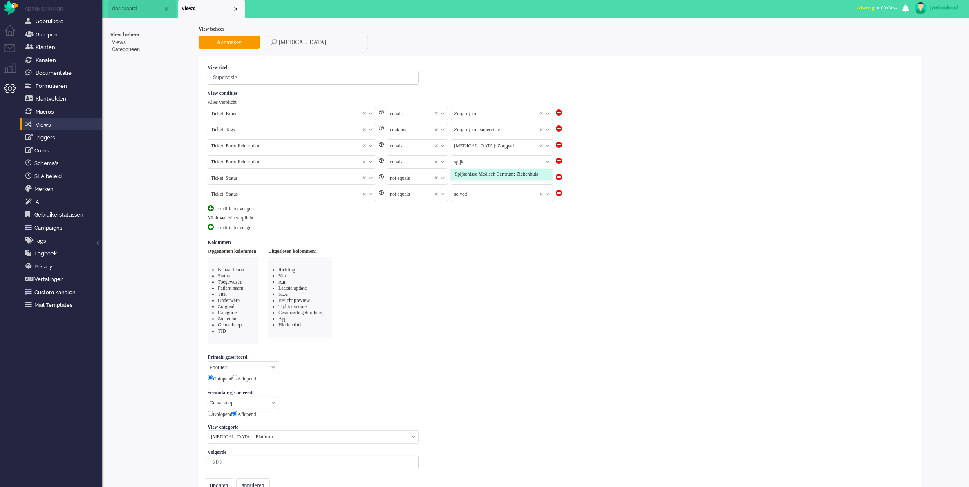
type input "spijk"
click at [487, 178] on span "Spijkenisse Medisch Centrum: Ziekenhuis" at bounding box center [496, 174] width 83 height 7
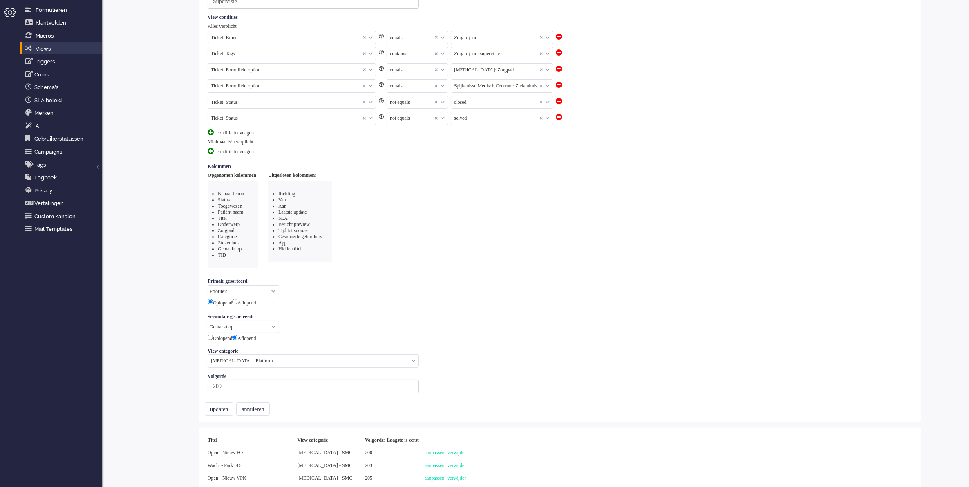
scroll to position [83, 0]
click at [238, 297] on input "radio" at bounding box center [234, 297] width 5 height 5
radio input "true"
radio input "false"
click at [208, 332] on input "radio" at bounding box center [210, 333] width 5 height 5
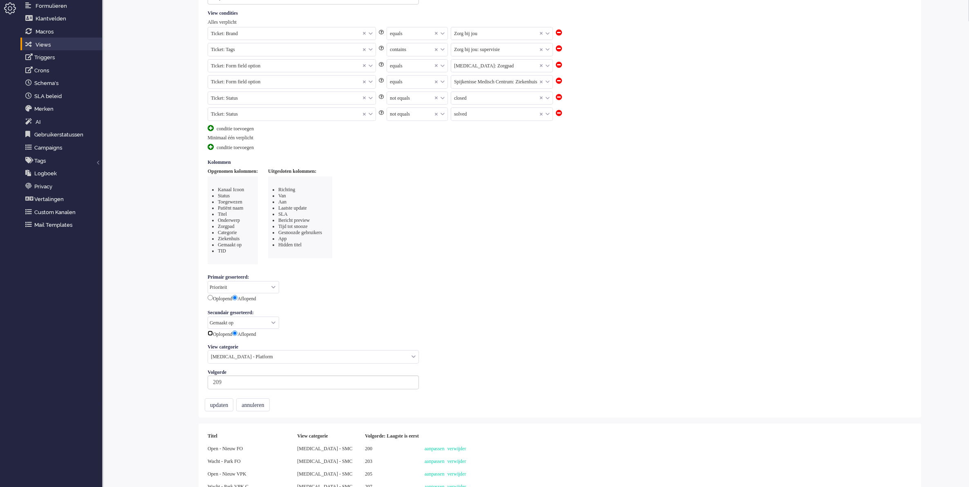
radio input "true"
radio input "false"
click at [234, 354] on input "text" at bounding box center [313, 357] width 211 height 13
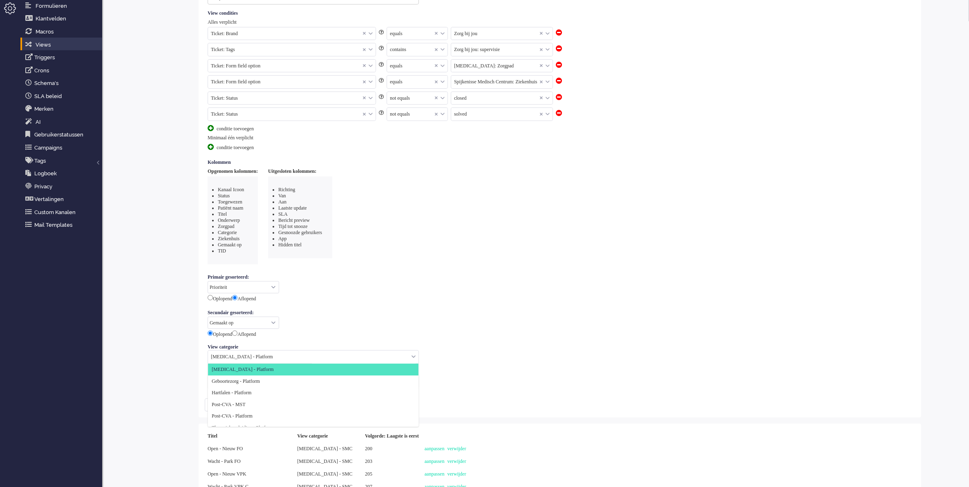
type input "s"
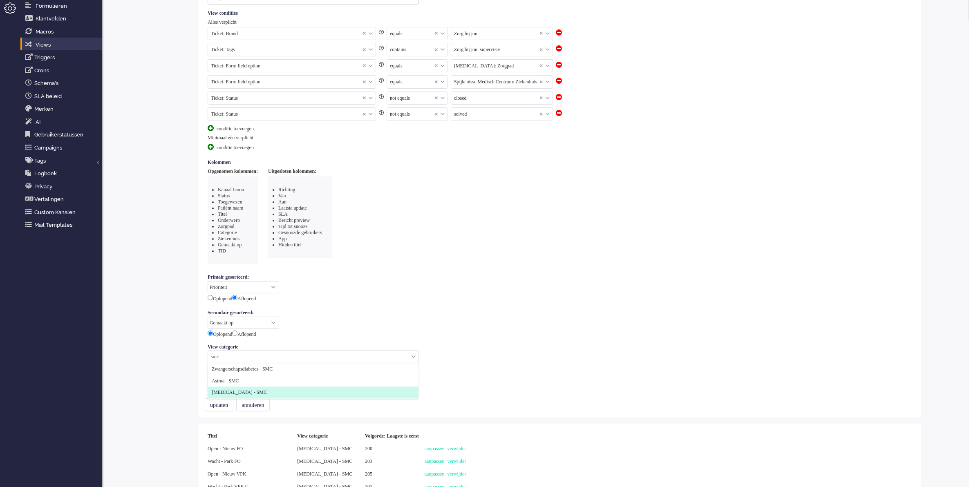
type input "smc"
click at [260, 392] on li "[MEDICAL_DATA] - SMC" at bounding box center [313, 393] width 211 height 12
click at [219, 402] on button "updaten" at bounding box center [219, 405] width 29 height 13
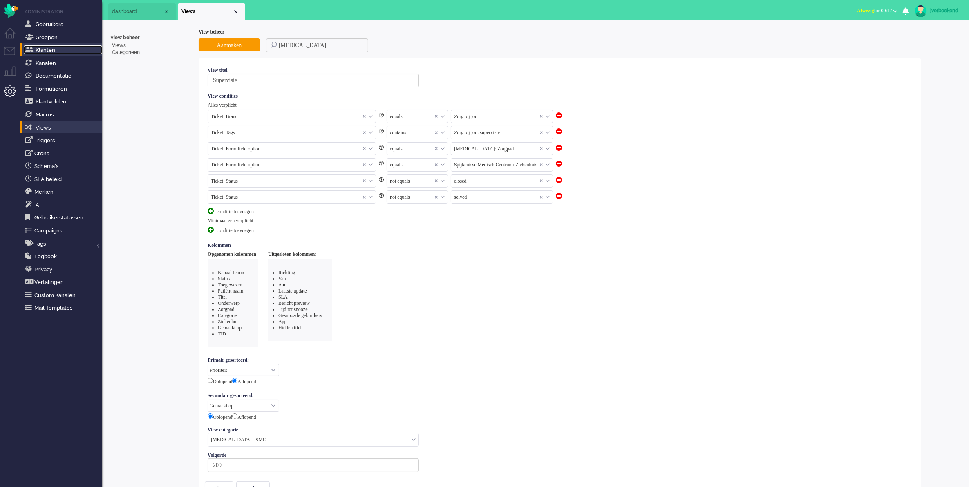
click at [42, 50] on span "Klanten" at bounding box center [46, 50] width 20 height 6
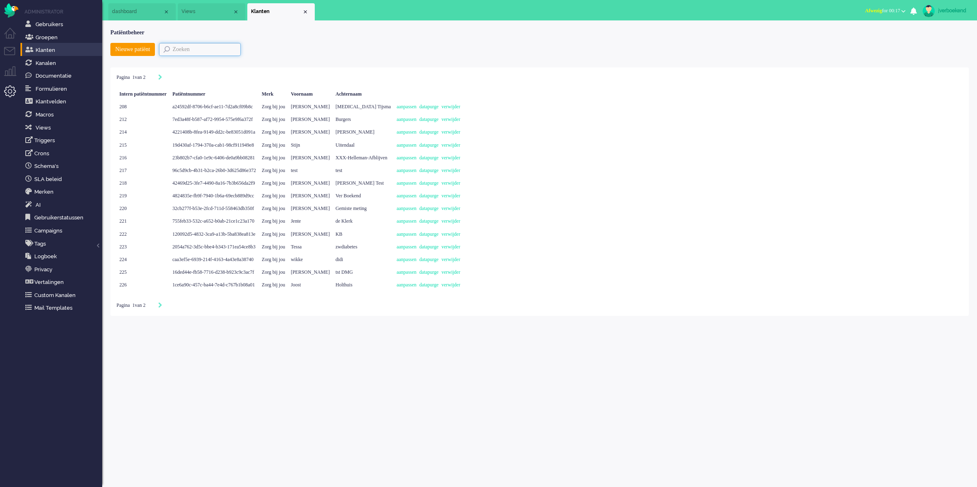
click at [186, 48] on input "text" at bounding box center [200, 49] width 82 height 13
paste input "[PERSON_NAME] [PERSON_NAME]"
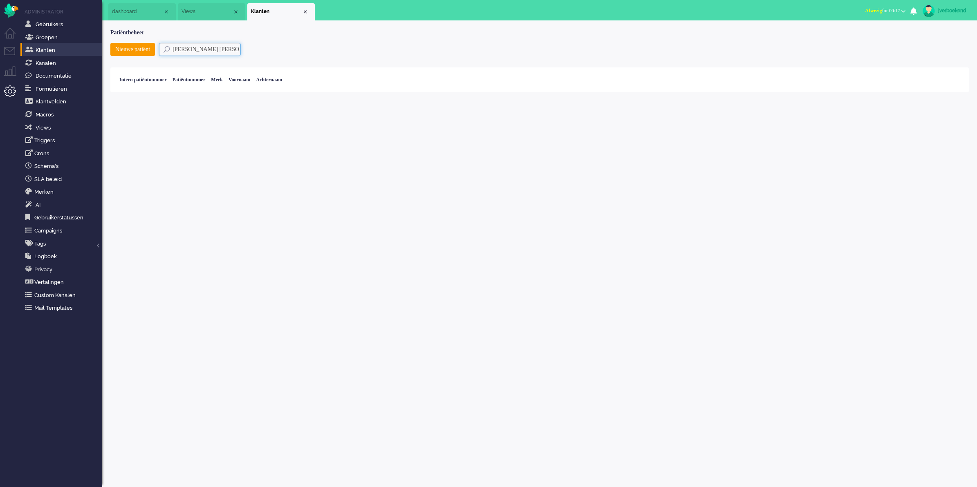
drag, startPoint x: 231, startPoint y: 48, endPoint x: 95, endPoint y: 54, distance: 136.2
click at [95, 54] on div "Thuis Dashboard [GEOGRAPHIC_DATA] Volgen [GEOGRAPHIC_DATA] release_2.1.2 Views …" at bounding box center [488, 243] width 977 height 487
paste input "[PERSON_NAME][EMAIL_ADDRESS][PERSON_NAME][DOMAIN_NAME]"
type input "[PERSON_NAME].[PERSON_NAME]+roodalar"
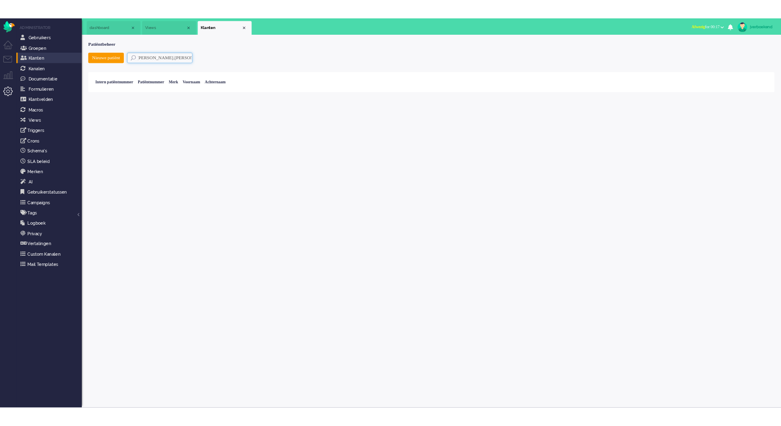
scroll to position [0, 0]
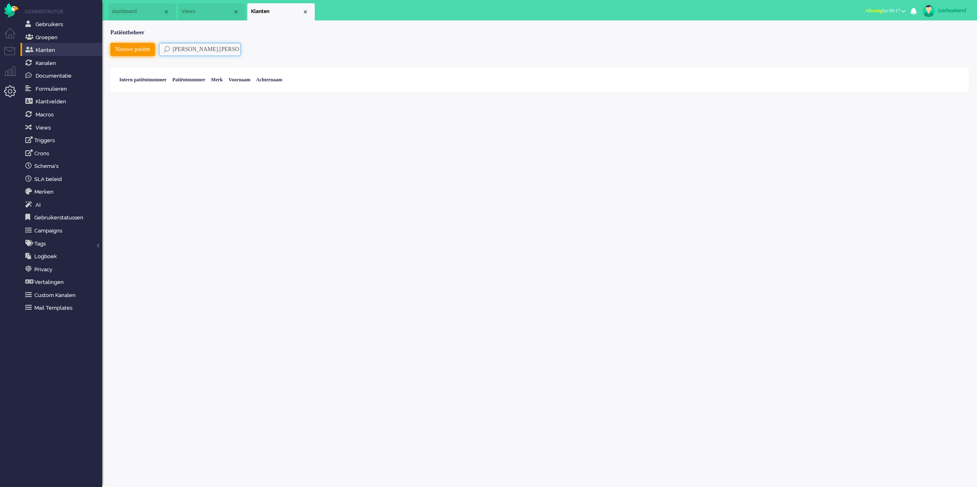
drag, startPoint x: 247, startPoint y: 50, endPoint x: 125, endPoint y: 48, distance: 121.8
click at [125, 48] on div "Nieuwe patiënt [PERSON_NAME].[PERSON_NAME]+roodalar" at bounding box center [539, 52] width 859 height 18
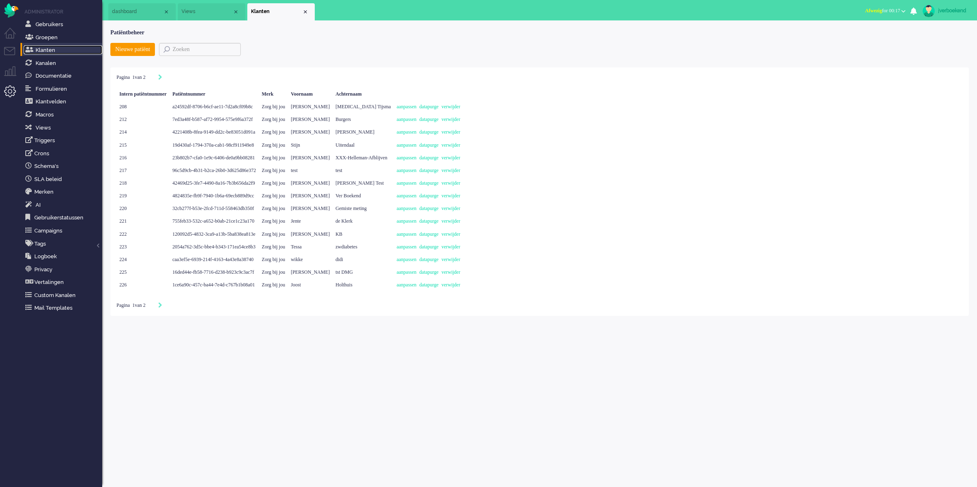
click at [50, 47] on span "Klanten" at bounding box center [46, 50] width 20 height 6
click at [189, 52] on input "text" at bounding box center [200, 49] width 82 height 13
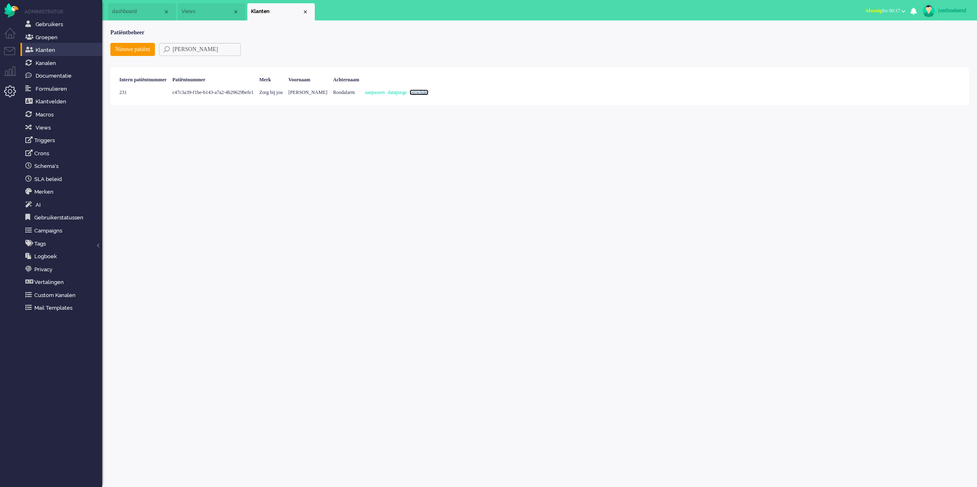
click at [428, 92] on link "verwijder" at bounding box center [419, 93] width 19 height 6
drag, startPoint x: 200, startPoint y: 50, endPoint x: 156, endPoint y: 49, distance: 44.6
click at [157, 49] on div "Nieuwe patiënt [PERSON_NAME]" at bounding box center [539, 52] width 859 height 18
drag, startPoint x: 473, startPoint y: 92, endPoint x: 517, endPoint y: 41, distance: 67.5
click at [413, 92] on link "verwijder" at bounding box center [404, 93] width 19 height 6
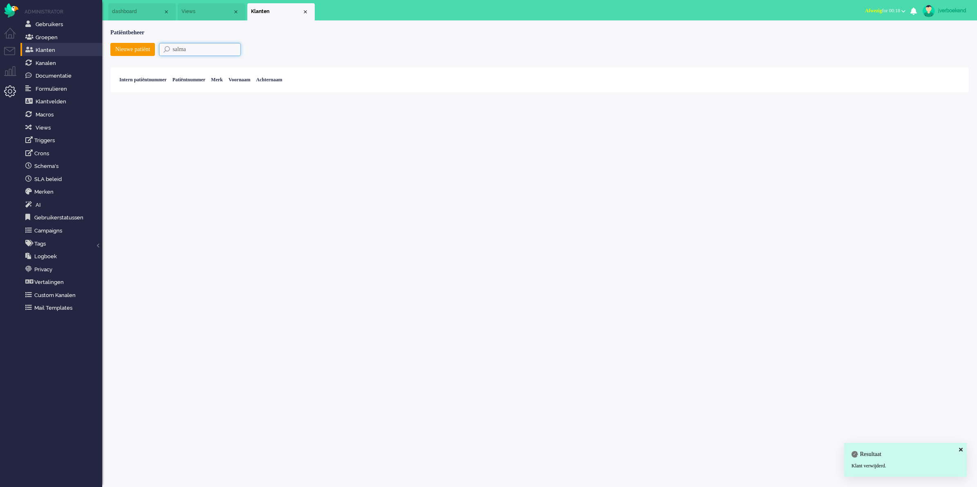
click at [85, 47] on div "Thuis Dashboard [GEOGRAPHIC_DATA] Volgen [GEOGRAPHIC_DATA] release_2.1.2 Views …" at bounding box center [488, 243] width 977 height 487
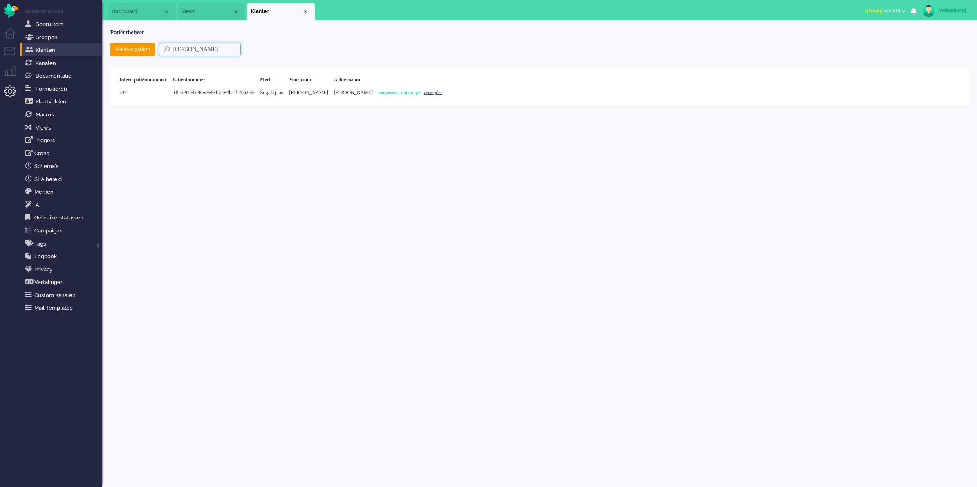
type input "[PERSON_NAME]"
click at [442, 90] on link "verwijder" at bounding box center [433, 93] width 19 height 6
